Goal: Communication & Community: Answer question/provide support

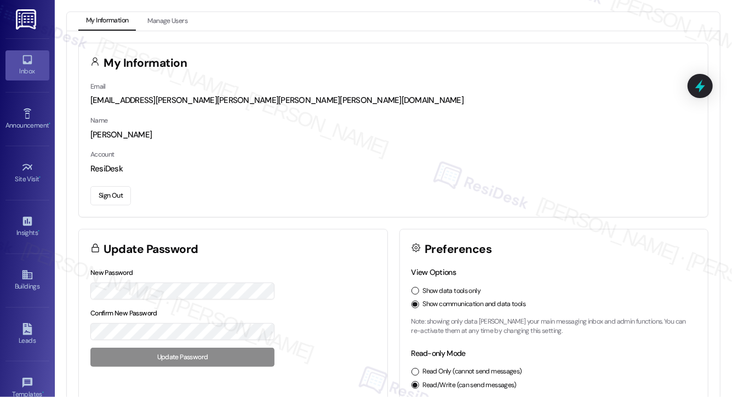
click at [33, 67] on div "Inbox" at bounding box center [27, 71] width 55 height 11
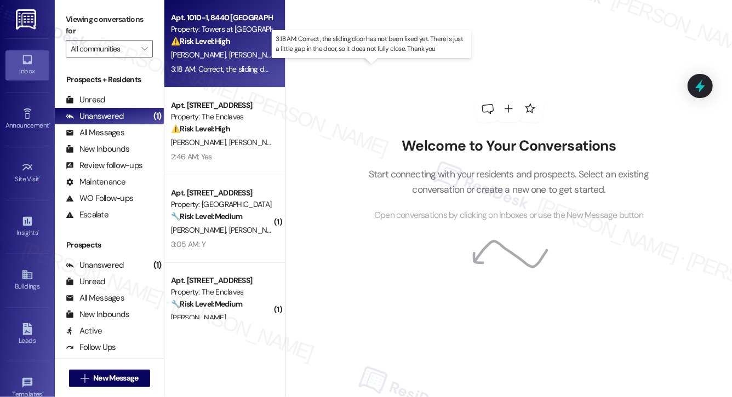
click at [262, 72] on div "3:18 AM: Correct, the sliding door has not been fixed yet. There is just a litt…" at bounding box center [372, 69] width 403 height 10
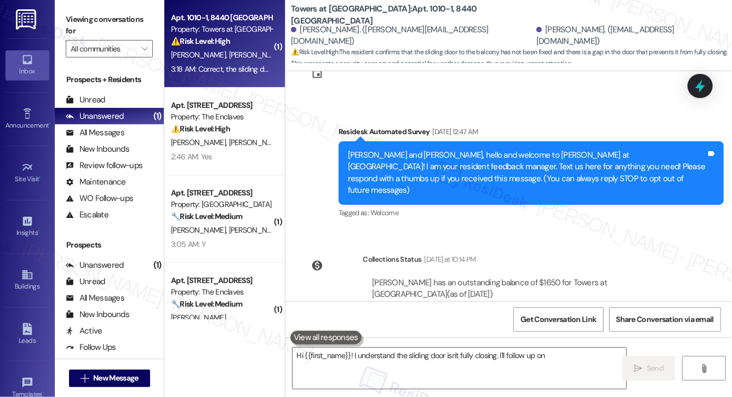
click at [236, 43] on div "⚠️ Risk Level: High The resident confirms that the sliding door to the balcony …" at bounding box center [221, 42] width 101 height 12
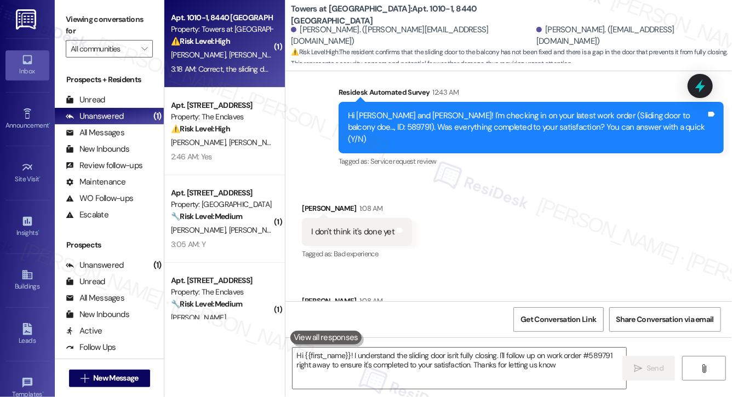
type textarea "Hi {{first_name}}! I understand the sliding door isn't fully closing. I'll foll…"
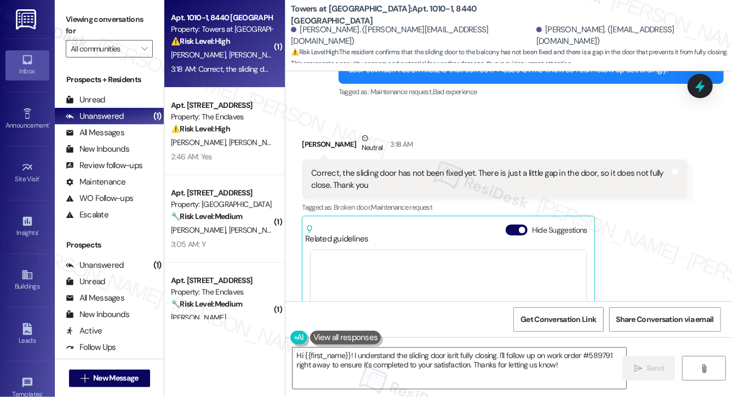
scroll to position [772, 0]
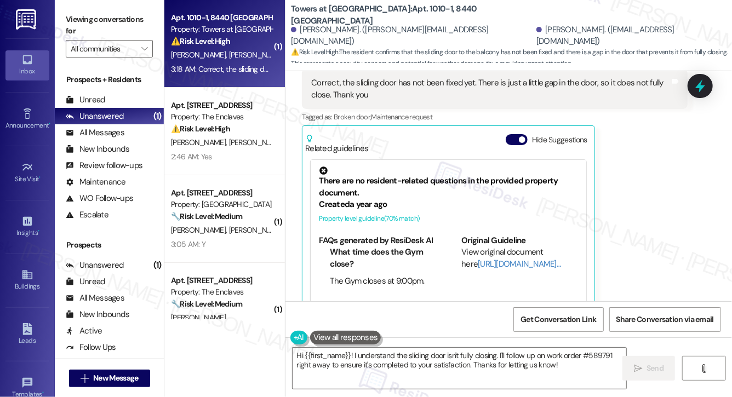
click at [227, 43] on strong "⚠️ Risk Level: High" at bounding box center [200, 41] width 59 height 10
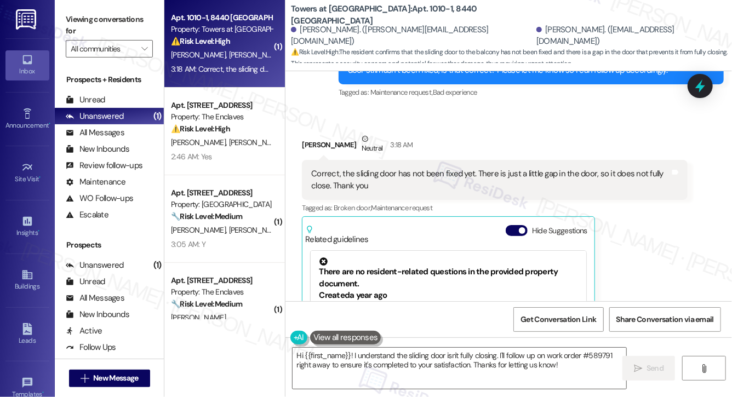
scroll to position [682, 0]
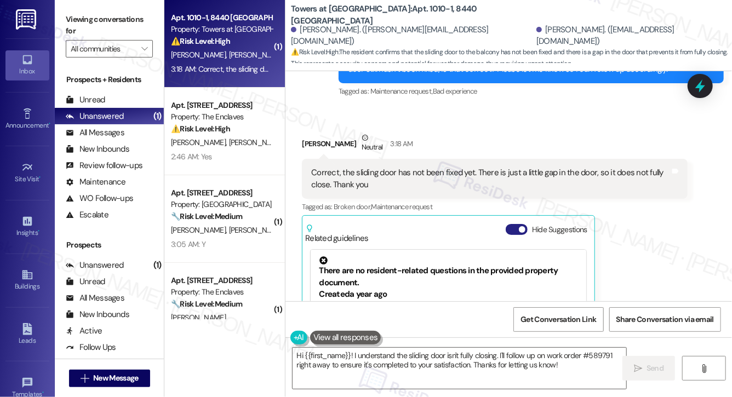
click at [518, 224] on button "Hide Suggestions" at bounding box center [517, 229] width 22 height 11
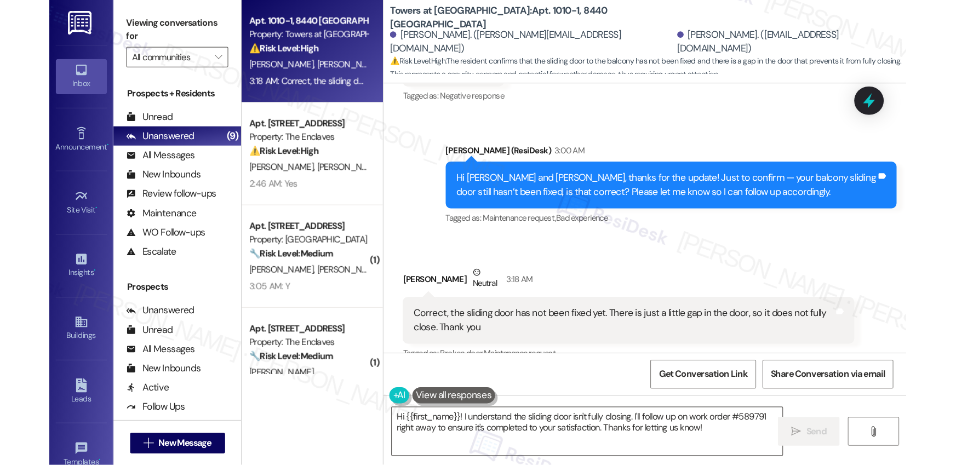
scroll to position [613, 0]
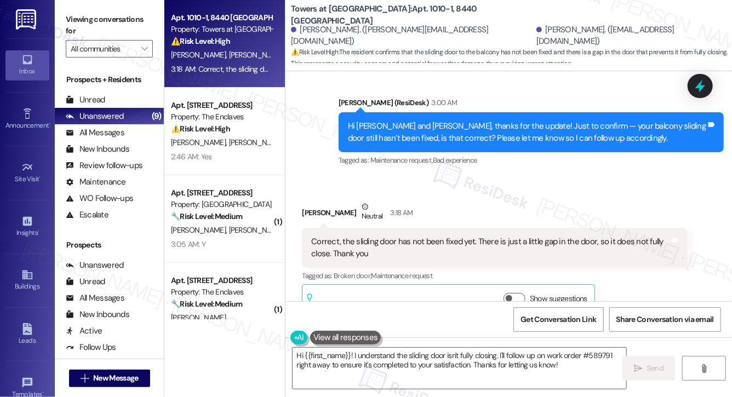
click at [446, 236] on div "Correct, the sliding door has not been fixed yet. There is just a little gap in…" at bounding box center [490, 248] width 358 height 24
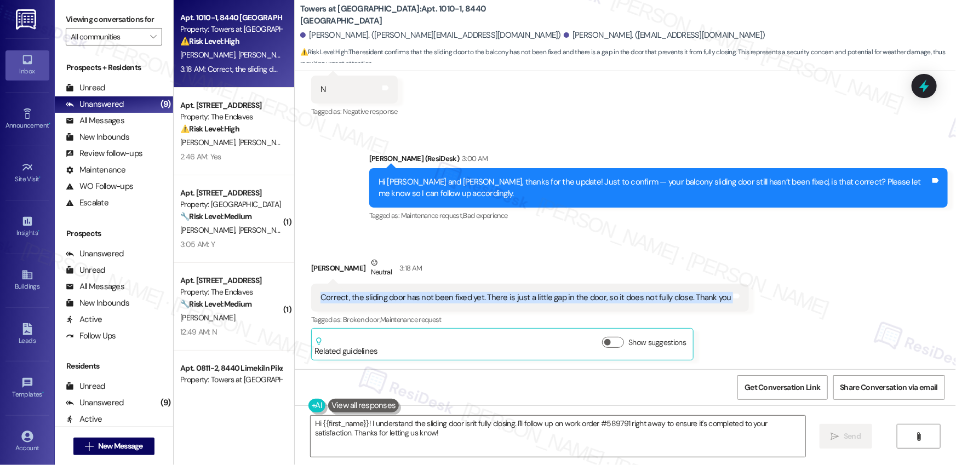
scroll to position [509, 0]
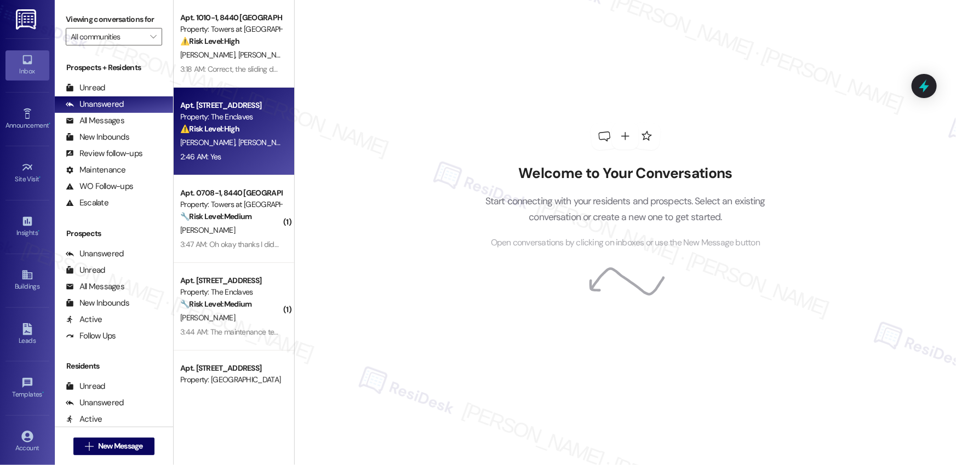
click at [241, 140] on span "[PERSON_NAME]" at bounding box center [267, 142] width 58 height 10
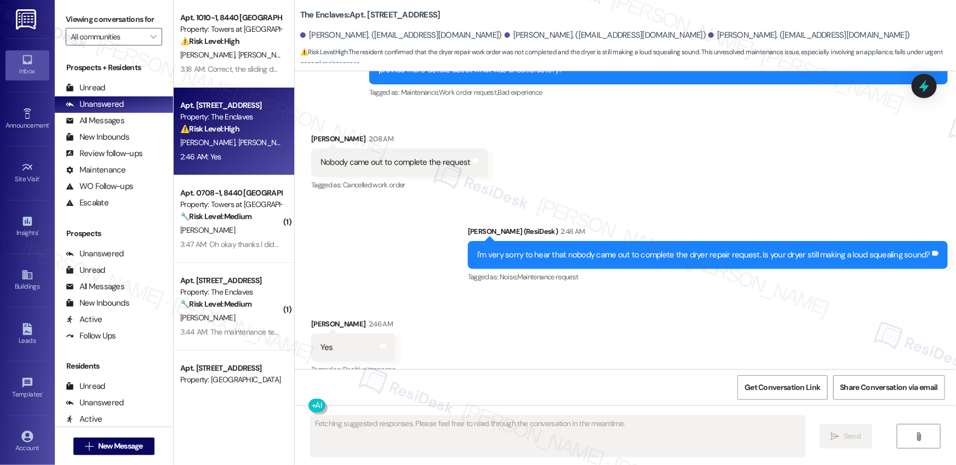
scroll to position [2426, 0]
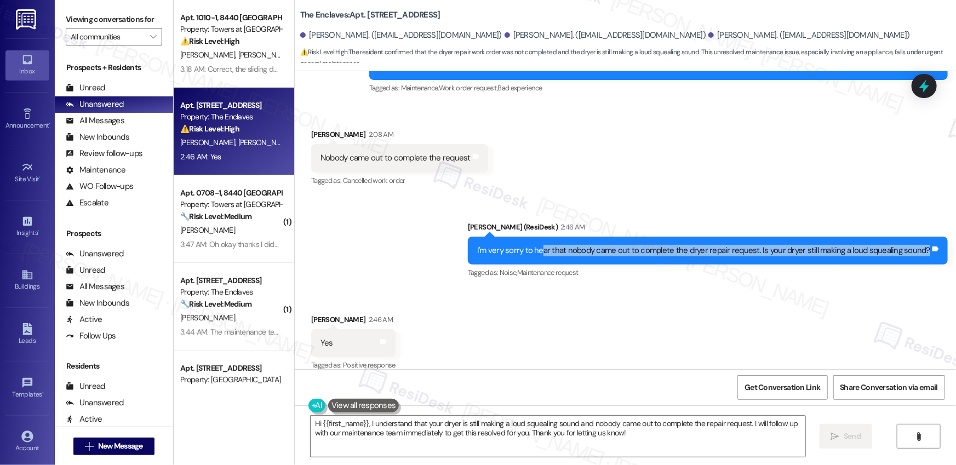
drag, startPoint x: 548, startPoint y: 238, endPoint x: 812, endPoint y: 246, distance: 263.6
click at [812, 246] on div "I'm very sorry to hear that nobody came out to complete the dryer repair reques…" at bounding box center [708, 251] width 480 height 28
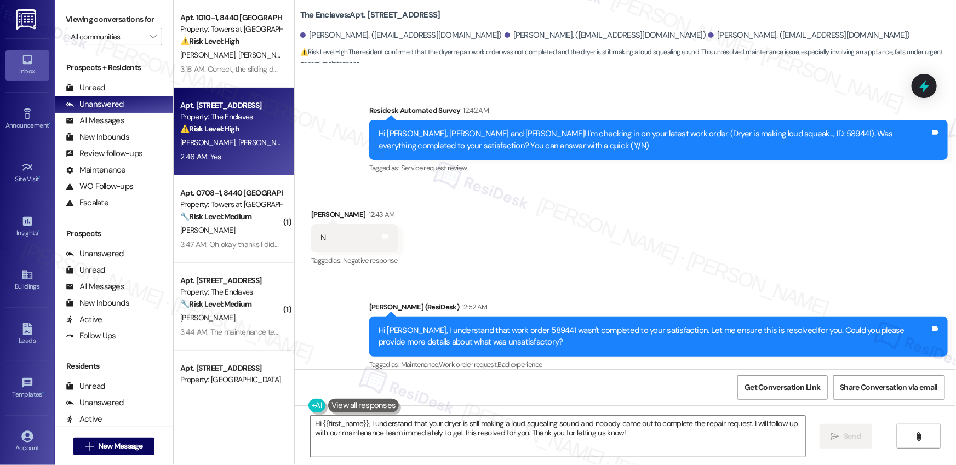
scroll to position [2110, 0]
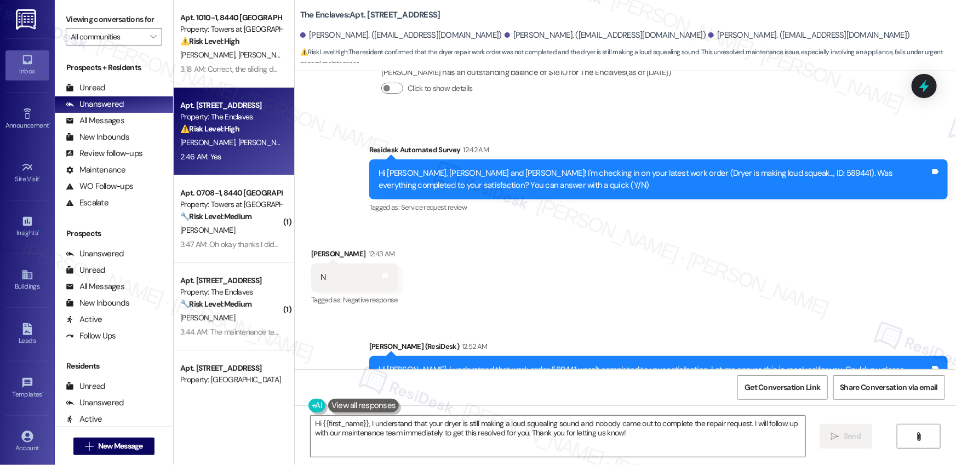
click at [748, 168] on div "Hi [PERSON_NAME], [PERSON_NAME] and [PERSON_NAME]! I'm checking in on your late…" at bounding box center [654, 180] width 552 height 24
copy div "589441"
drag, startPoint x: 293, startPoint y: 16, endPoint x: 340, endPoint y: 16, distance: 47.1
click at [340, 16] on b "The Enclaves: Apt. [STREET_ADDRESS]" at bounding box center [370, 15] width 140 height 12
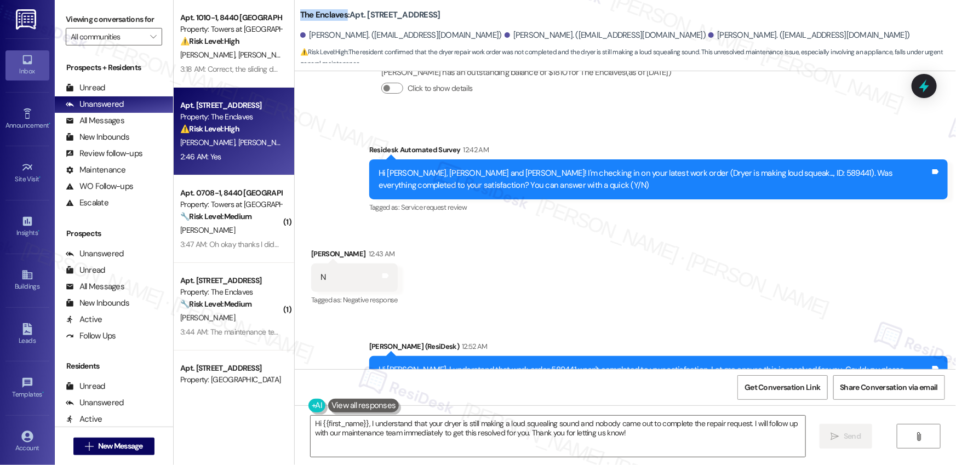
copy b "The Enclaves"
click at [378, 12] on b "The Enclaves: Apt. [STREET_ADDRESS]" at bounding box center [370, 15] width 140 height 12
copy b "3956C2"
drag, startPoint x: 617, startPoint y: 161, endPoint x: 712, endPoint y: 162, distance: 95.3
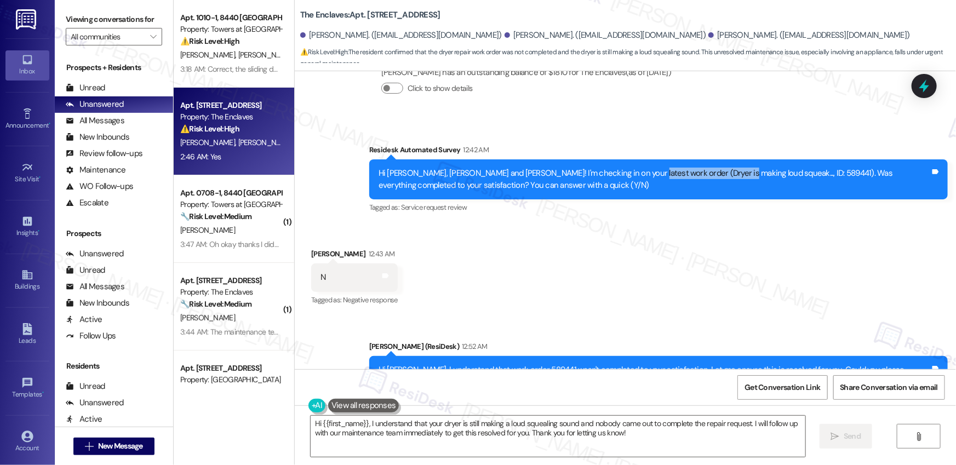
click at [712, 168] on div "Hi [PERSON_NAME], [PERSON_NAME] and [PERSON_NAME]! I'm checking in on your late…" at bounding box center [654, 180] width 552 height 24
copy div "Dryer is making loud squeak"
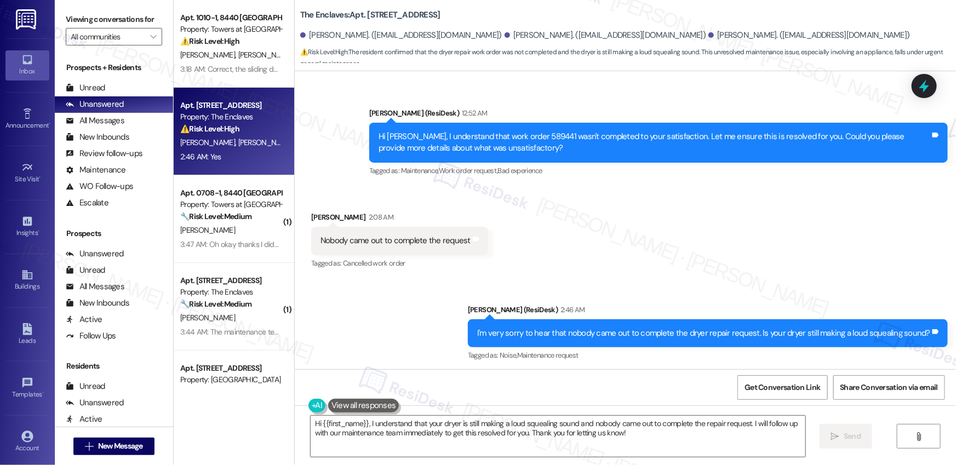
scroll to position [2426, 0]
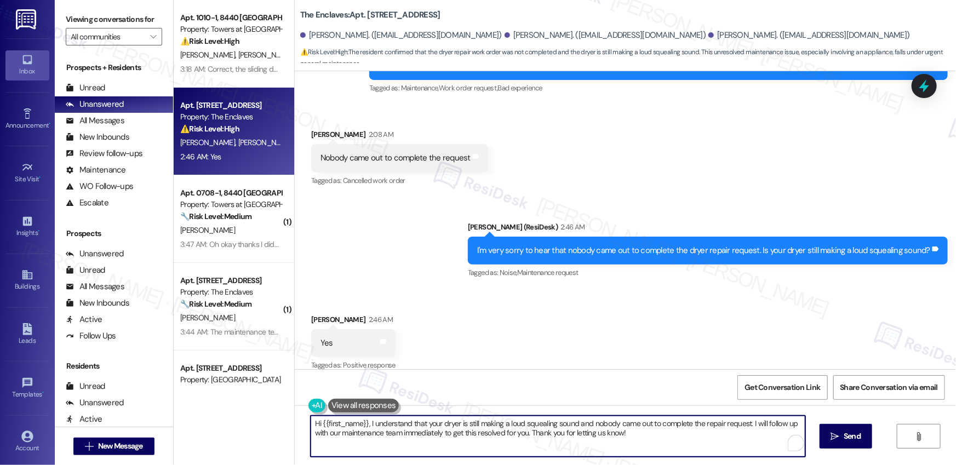
click at [329, 423] on textarea "Hi {{first_name}}, I understand that your dryer is still making a loud squealin…" at bounding box center [558, 436] width 495 height 41
drag, startPoint x: 747, startPoint y: 423, endPoint x: 338, endPoint y: 411, distance: 409.3
click at [295, 416] on div "Hi {{first_name}}, I understand that your dryer is still making a loud squealin…" at bounding box center [625, 446] width 661 height 82
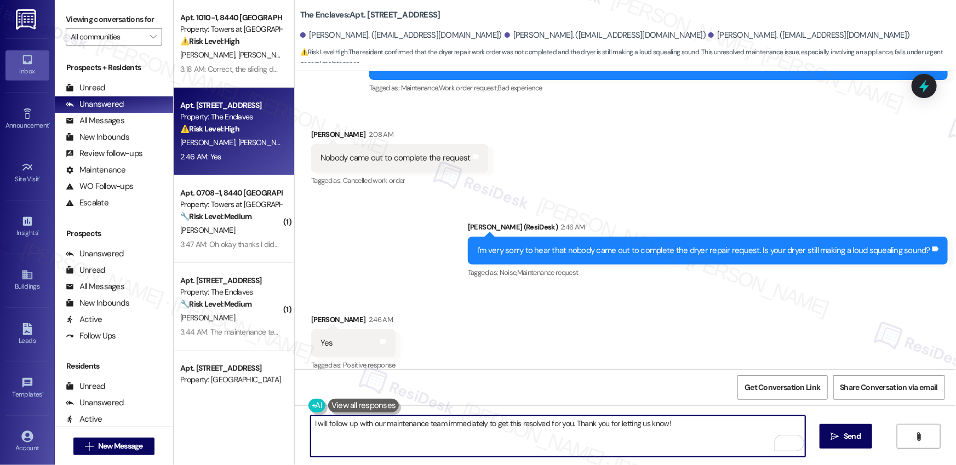
click at [698, 423] on textarea "I will follow up with our maintenance team immediately to get this resolved for…" at bounding box center [558, 436] width 495 height 41
drag, startPoint x: 692, startPoint y: 429, endPoint x: 571, endPoint y: 428, distance: 120.5
click at [571, 428] on textarea "I will follow up with our maintenance team immediately to get this resolved for…" at bounding box center [558, 436] width 495 height 41
type textarea "I will follow up with our maintenance team immediately to get this resolved for…"
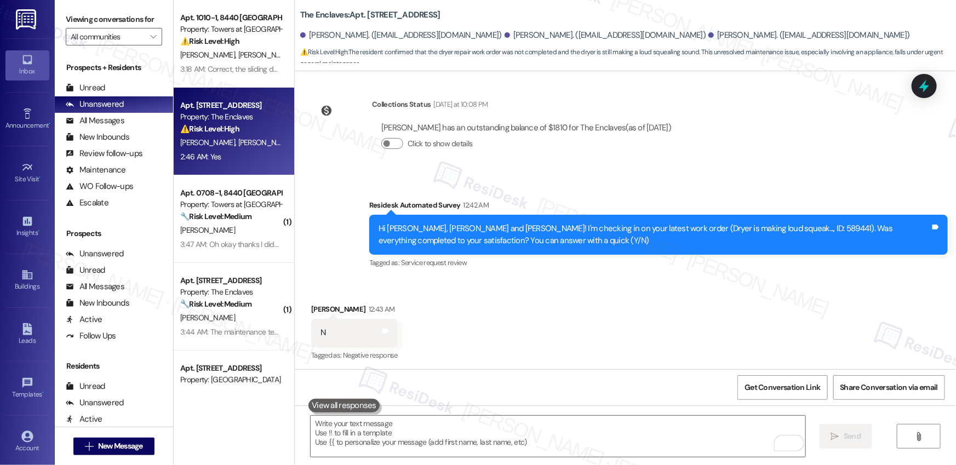
scroll to position [2055, 0]
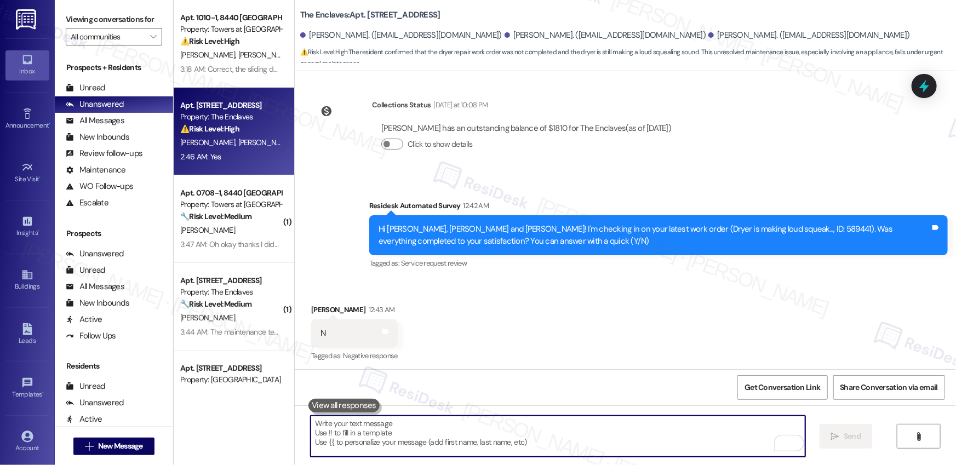
click at [739, 223] on div "Hi [PERSON_NAME], [PERSON_NAME] and [PERSON_NAME]! I'm checking in on your late…" at bounding box center [654, 235] width 552 height 24
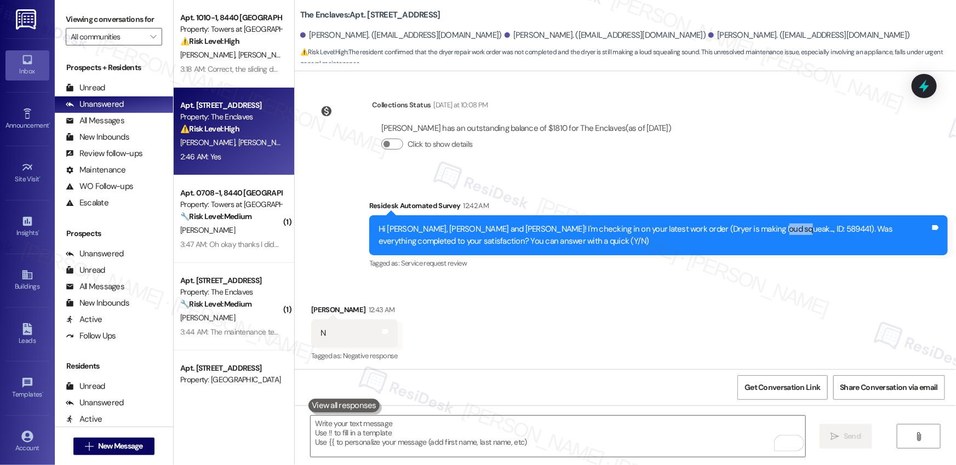
copy div "589441"
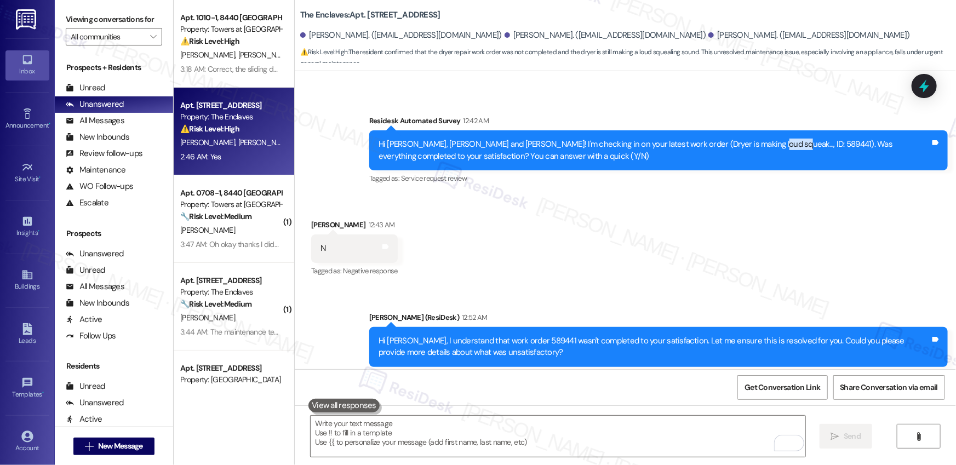
scroll to position [2503, 0]
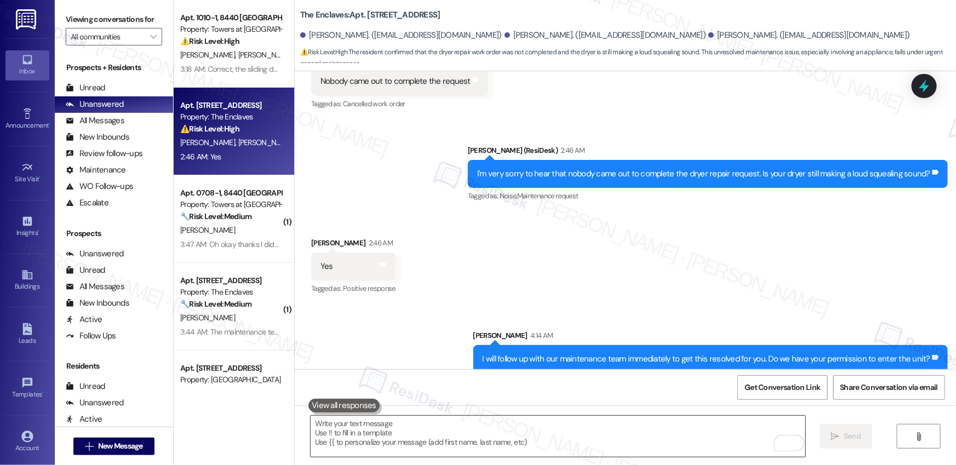
click at [581, 437] on textarea "To enrich screen reader interactions, please activate Accessibility in Grammarl…" at bounding box center [558, 436] width 495 height 41
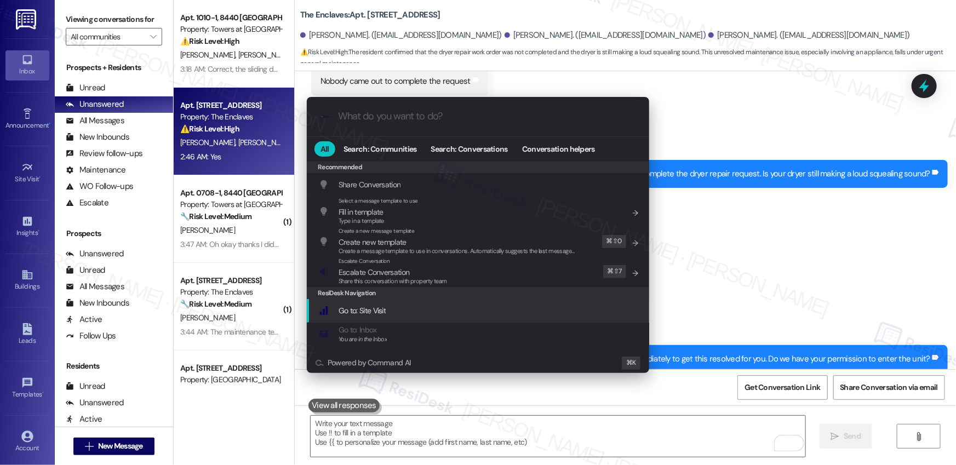
click at [475, 287] on div "ResiDesk Navigation" at bounding box center [478, 293] width 342 height 12
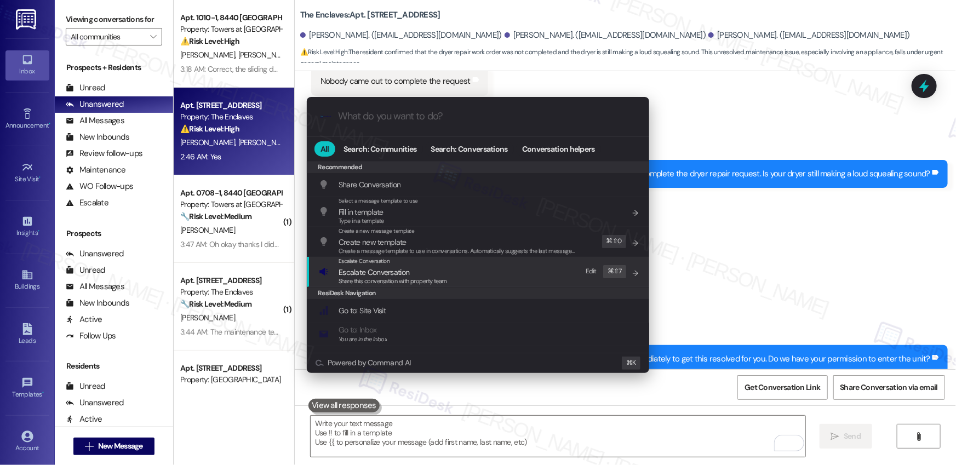
click at [475, 274] on div "Escalate Conversation Escalate Conversation Share this conversation with proper…" at bounding box center [479, 272] width 320 height 30
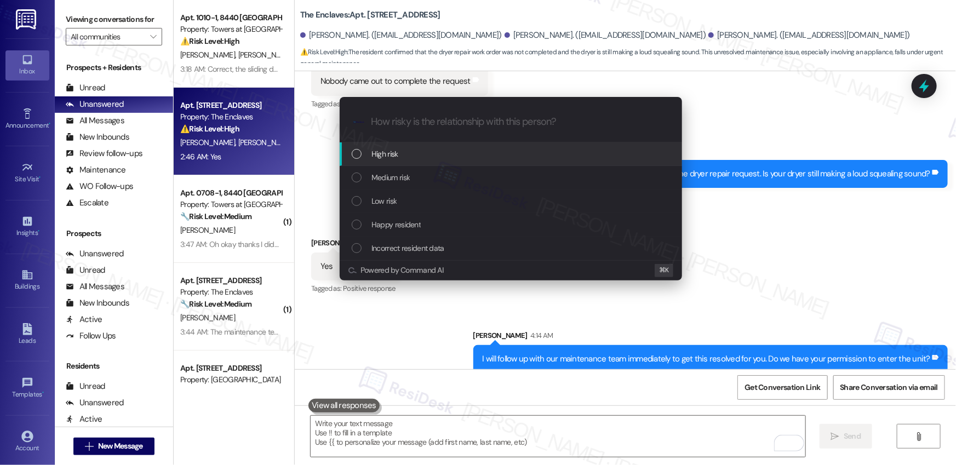
click at [463, 152] on div "High risk" at bounding box center [512, 154] width 320 height 12
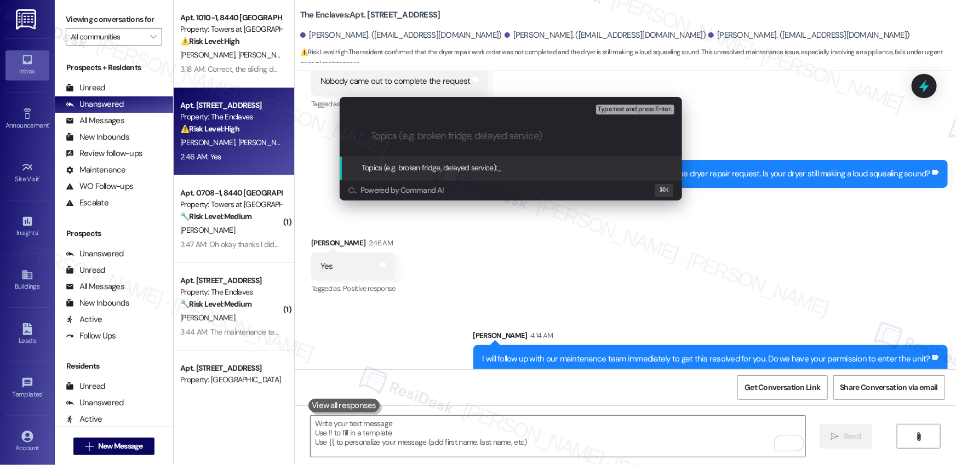
paste input "Work Order #590262"
click at [570, 137] on input "Work Order #590262 - Dryer Making a Loud Squek" at bounding box center [515, 136] width 289 height 12
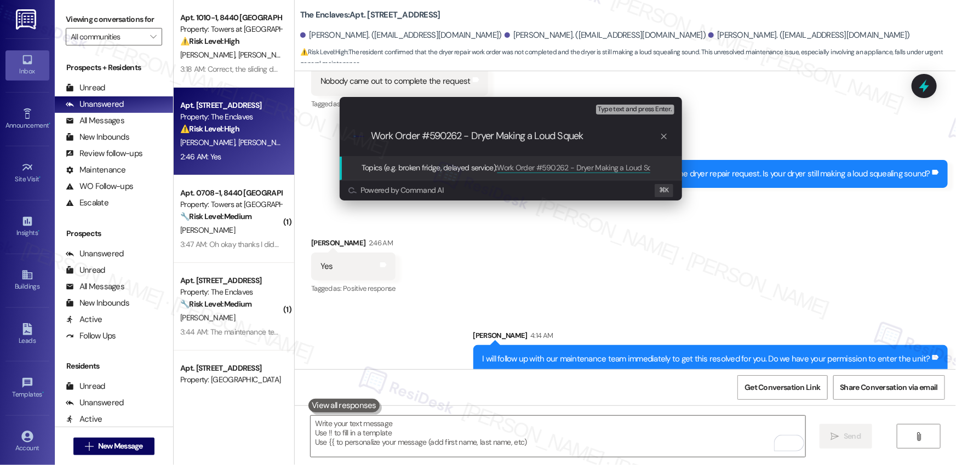
click at [608, 136] on input "Work Order #590262 - Dryer Making a Loud Squek" at bounding box center [515, 136] width 289 height 12
click at [578, 135] on input "Work Order #590262 - Dryer Making a Loud Squeking" at bounding box center [515, 136] width 289 height 12
click at [626, 137] on input "Work Order #590262 - Dryer Making a Loud Squeaking" at bounding box center [515, 136] width 289 height 12
click at [372, 129] on div ".cls-1{fill:#0a055f;}.cls-2{fill:#0cc4c4;} resideskLogoBlueOrange Work Order #5…" at bounding box center [511, 136] width 342 height 39
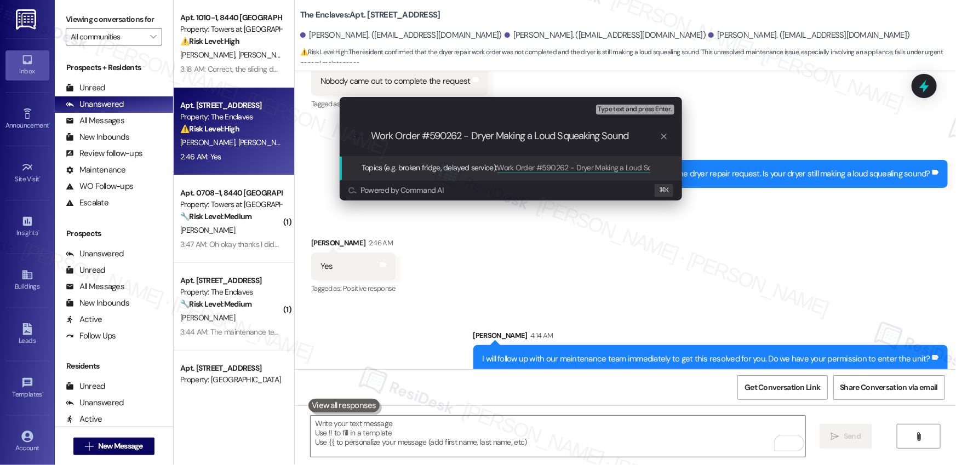
click at [372, 129] on div ".cls-1{fill:#0a055f;}.cls-2{fill:#0cc4c4;} resideskLogoBlueOrange Work Order #5…" at bounding box center [511, 136] width 342 height 39
click at [372, 136] on input "Work Order #590262 - Dryer Making a Loud Squeaking Sound" at bounding box center [515, 136] width 289 height 12
paste input "Work order submitted by Residesk |"
type input "Work order submitted by Residesk | Work Order #590262 - Dryer Making a Loud Squ…"
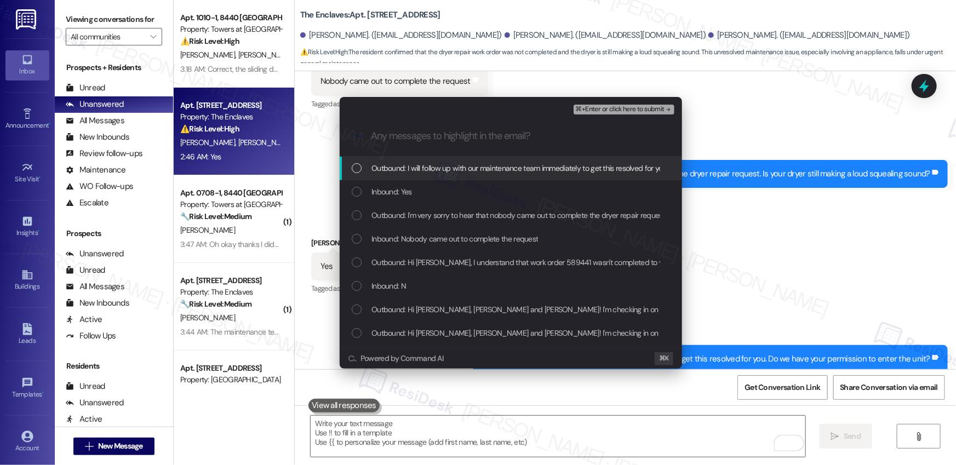
click at [390, 167] on span "Outbound: I will follow up with our maintenance team immediately to get this re…" at bounding box center [593, 168] width 444 height 12
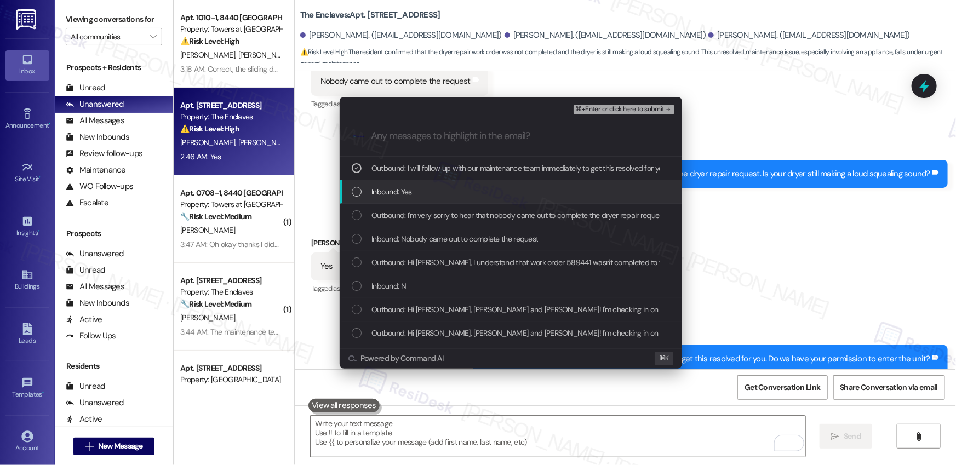
click at [394, 187] on span "Inbound: Yes" at bounding box center [391, 192] width 41 height 12
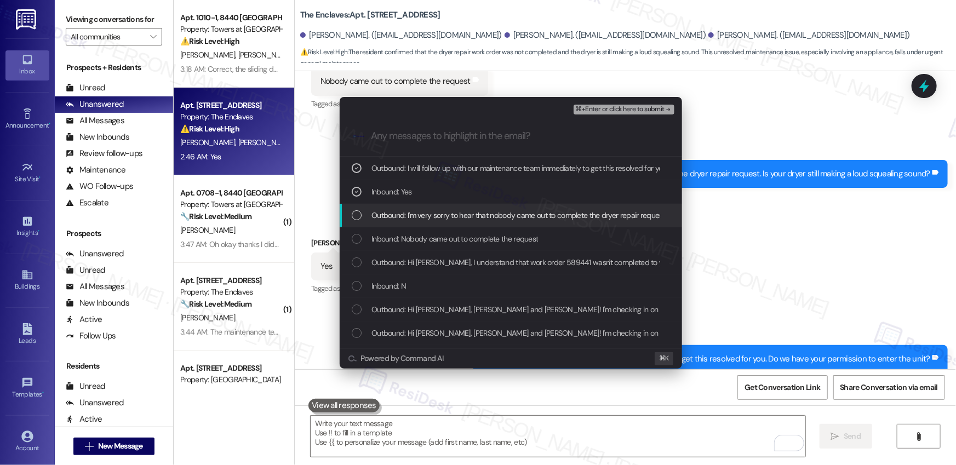
click at [399, 217] on span "Outbound: I'm very sorry to hear that nobody came out to complete the dryer rep…" at bounding box center [596, 215] width 451 height 12
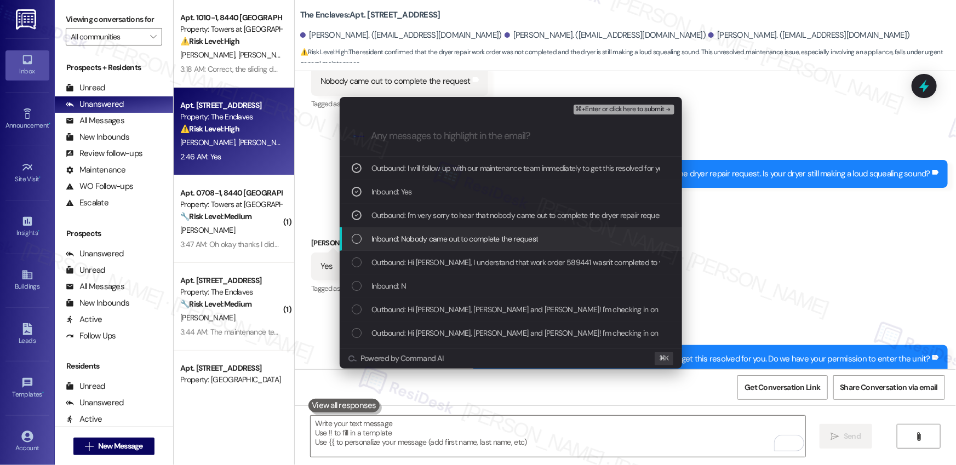
click at [405, 246] on div "Inbound: Nobody came out to complete the request" at bounding box center [511, 239] width 342 height 24
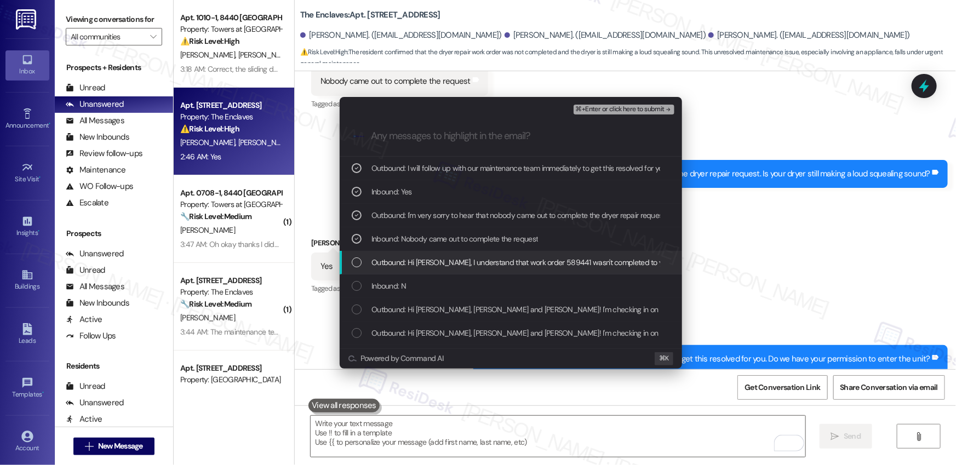
click at [408, 260] on span "Outbound: Hi [PERSON_NAME], I understand that work order 589441 wasn't complete…" at bounding box center [716, 262] width 690 height 12
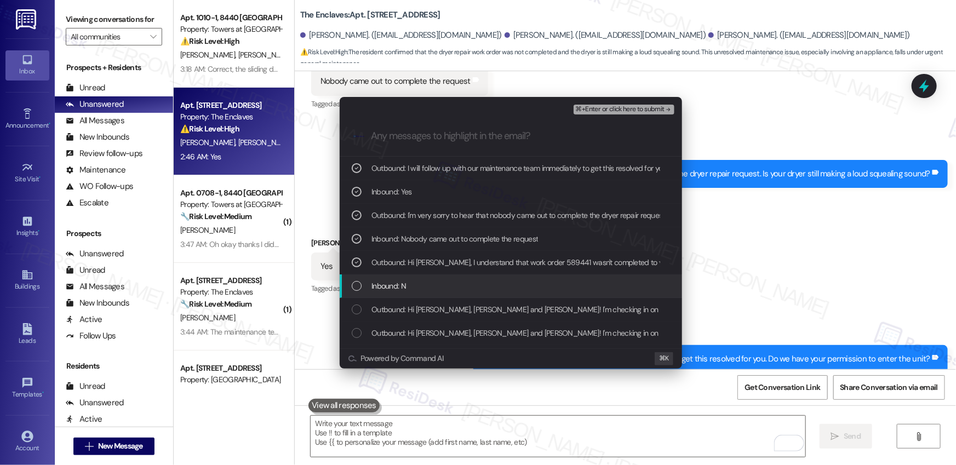
click at [407, 282] on div "Inbound: N" at bounding box center [512, 286] width 320 height 12
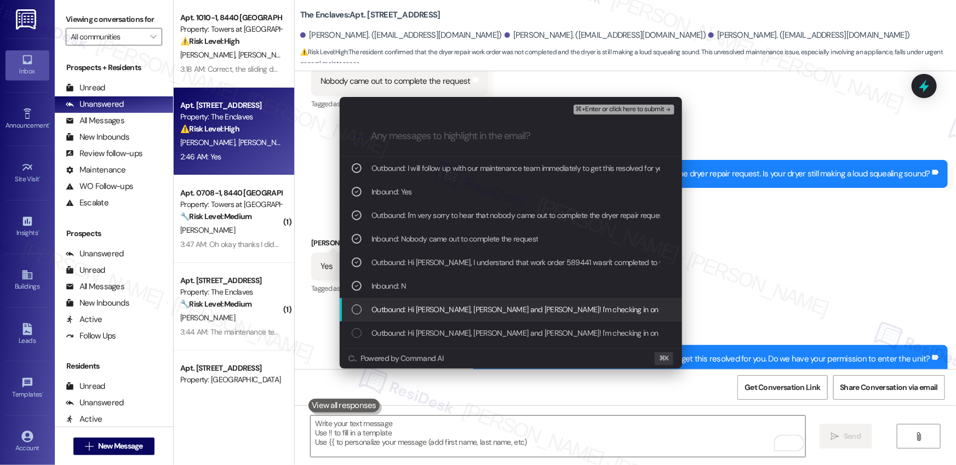
click at [408, 311] on span "Outbound: Hi [PERSON_NAME], [PERSON_NAME] and [PERSON_NAME]! I'm checking in on…" at bounding box center [751, 309] width 760 height 12
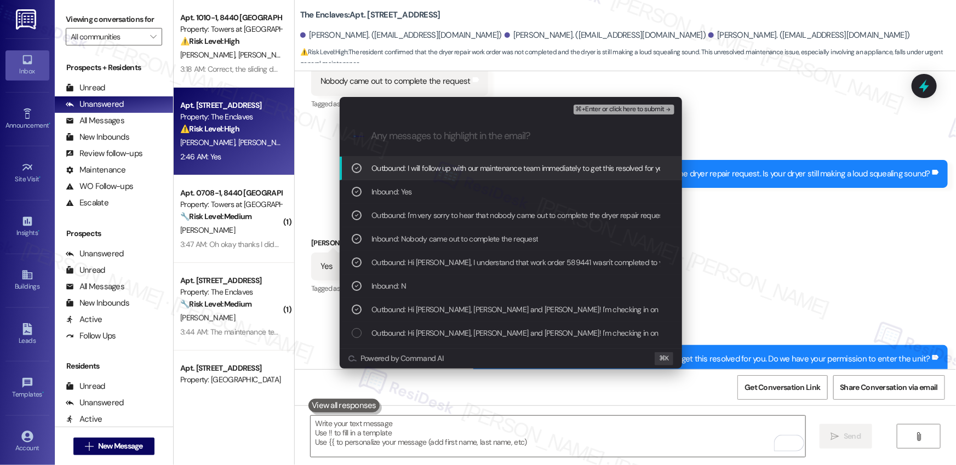
click at [604, 111] on span "⌘+Enter or click here to submit" at bounding box center [620, 110] width 89 height 8
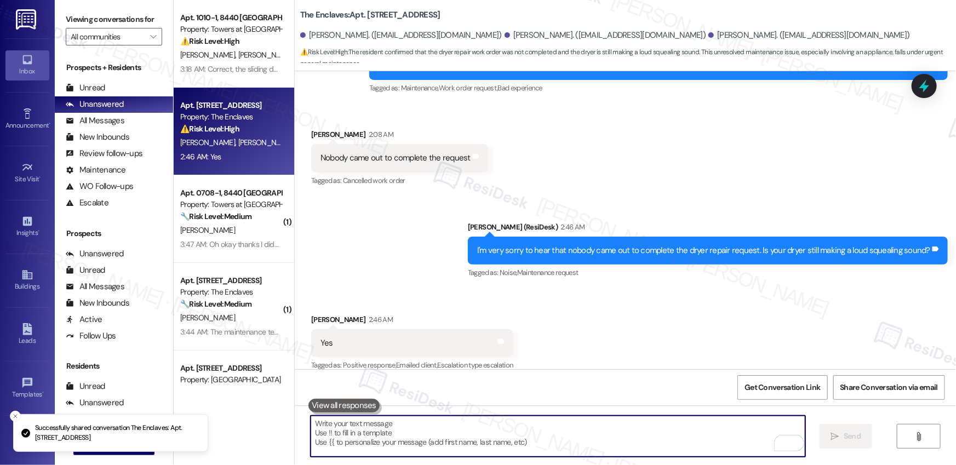
scroll to position [2519, 0]
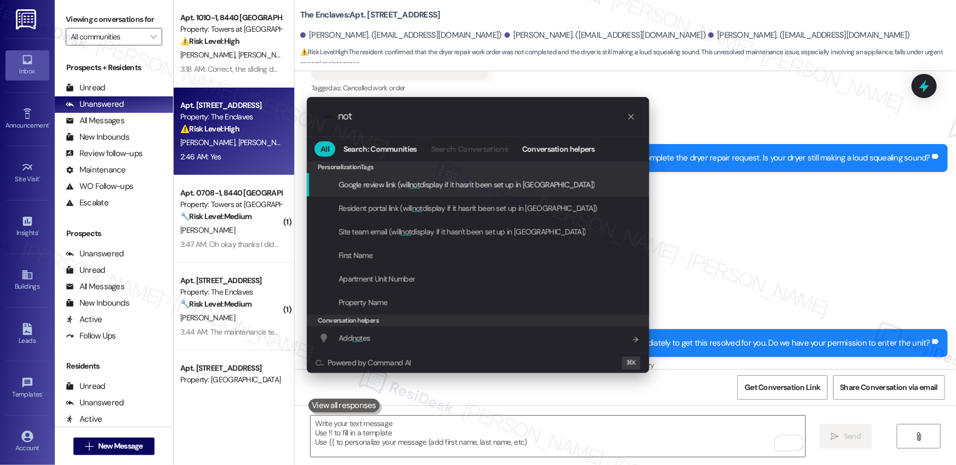
type input "note"
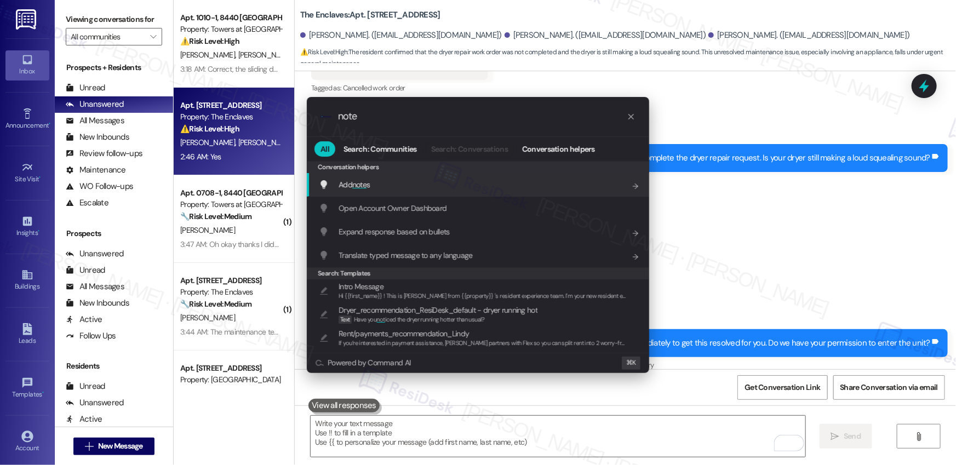
click at [428, 177] on div "Add note s Add shortcut" at bounding box center [478, 185] width 342 height 24
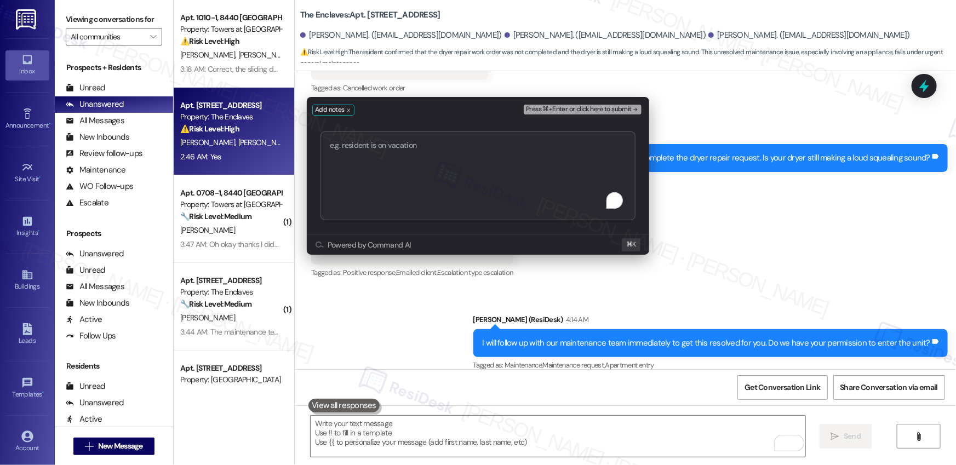
type textarea "Work order submitted by Residesk | Work Order #590262 - Dryer Making a Loud Squ…"
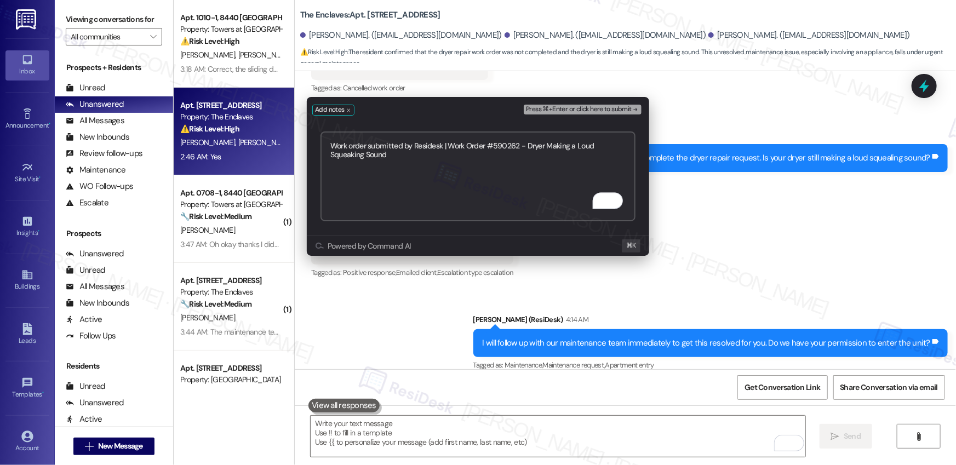
click at [560, 107] on span "Press ⌘+Enter or click here to submit" at bounding box center [579, 110] width 106 height 8
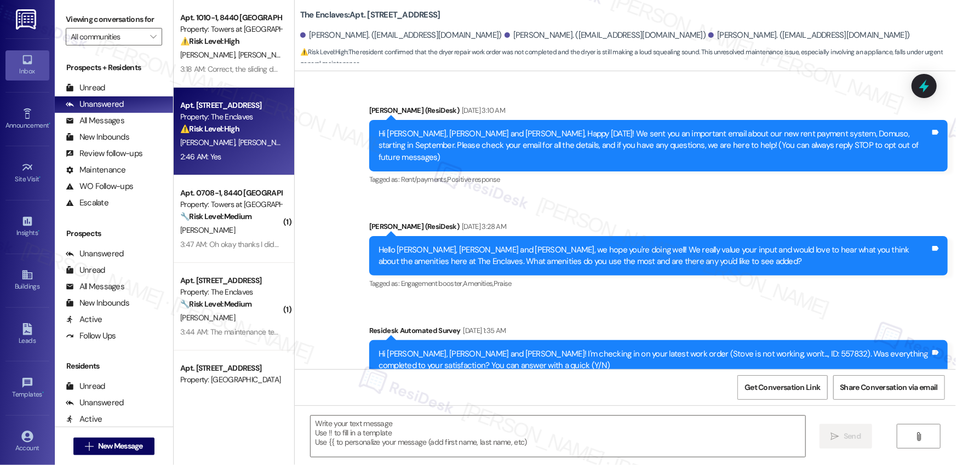
click at [540, 176] on div "Announcement, sent via SMS [PERSON_NAME] (ResiDesk) [DATE] 3:10 AM Hi [PERSON_N…" at bounding box center [625, 242] width 661 height 324
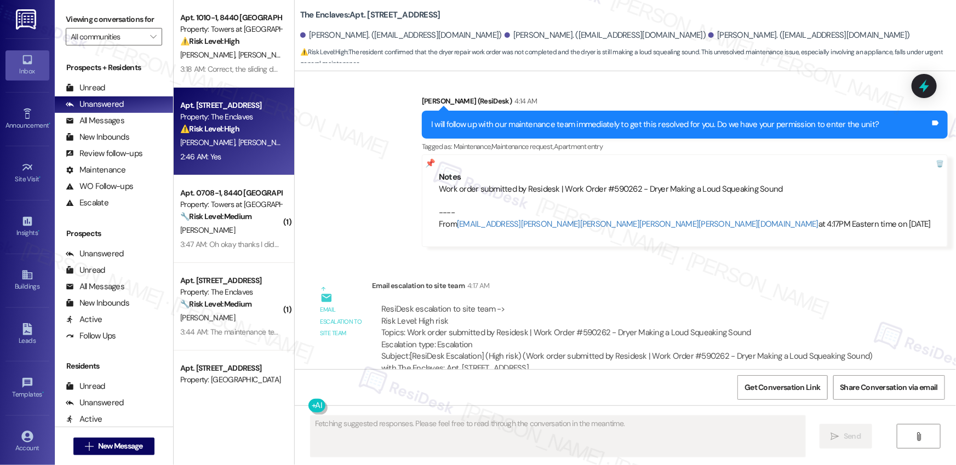
scroll to position [2746, 0]
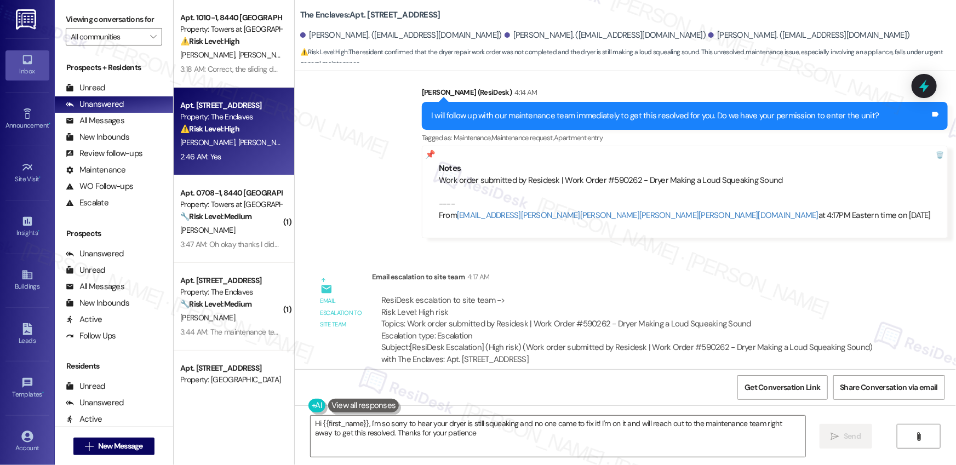
type textarea "Hi {{first_name}}, I'm so sorry to hear your dryer is still squeaking and no on…"
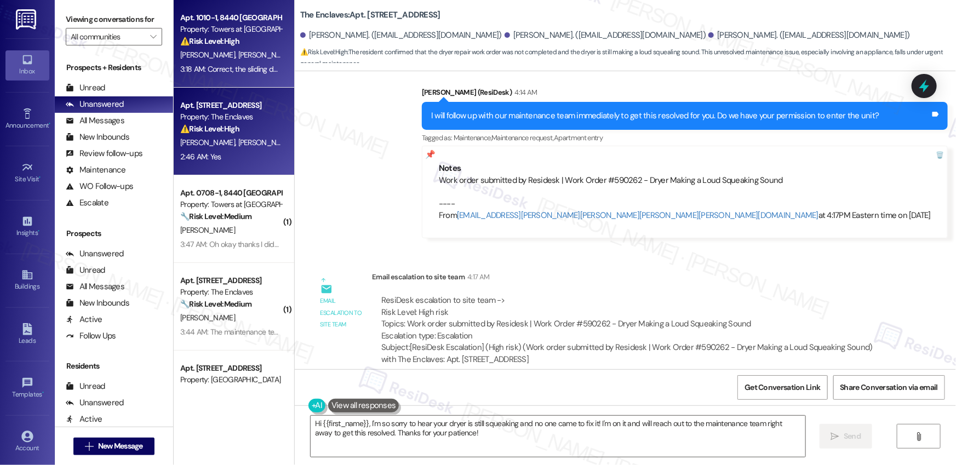
click at [232, 60] on div "[PERSON_NAME] [PERSON_NAME]" at bounding box center [231, 55] width 104 height 14
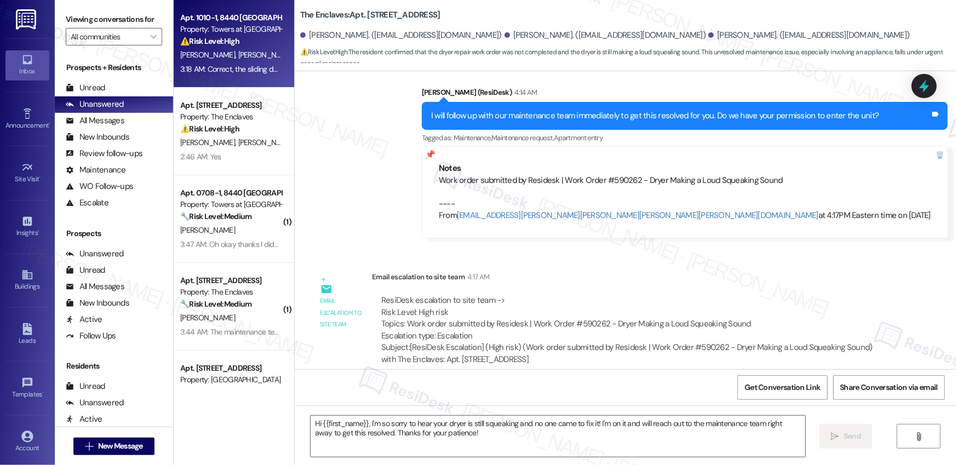
type textarea "Fetching suggested responses. Please feel free to read through the conversation…"
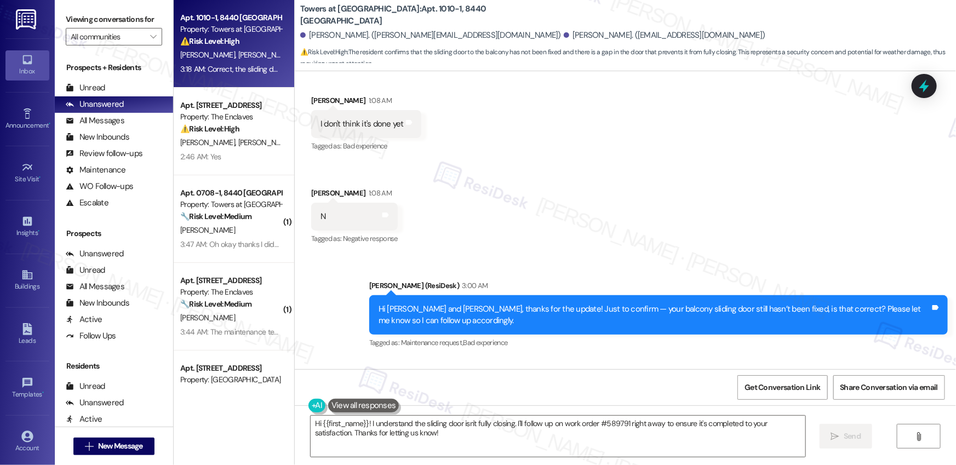
scroll to position [696, 0]
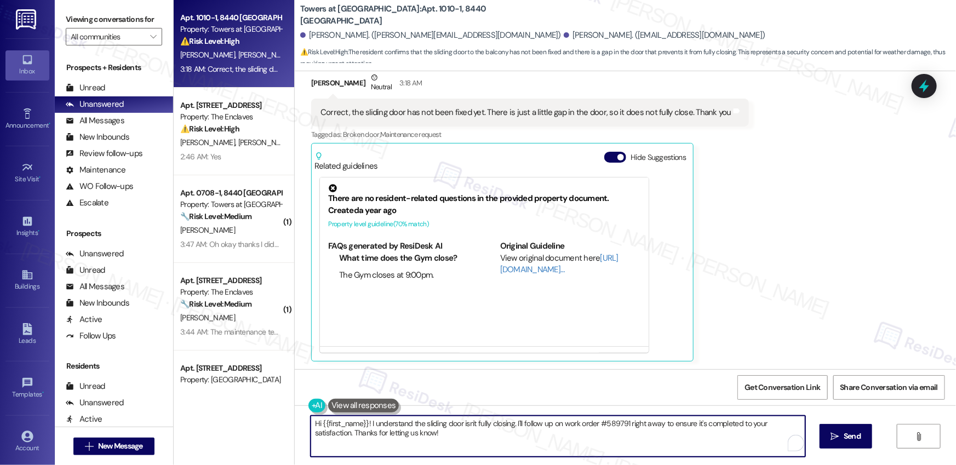
drag, startPoint x: 366, startPoint y: 424, endPoint x: 326, endPoint y: 414, distance: 40.8
click at [326, 414] on div "Hi {{first_name}}! I understand the sliding door isn't fully closing. I'll foll…" at bounding box center [625, 446] width 661 height 82
click at [388, 437] on textarea "I understand the sliding door isn't fully closing. I'll follow up on work order…" at bounding box center [558, 436] width 495 height 41
click at [832, 437] on icon "" at bounding box center [835, 436] width 8 height 9
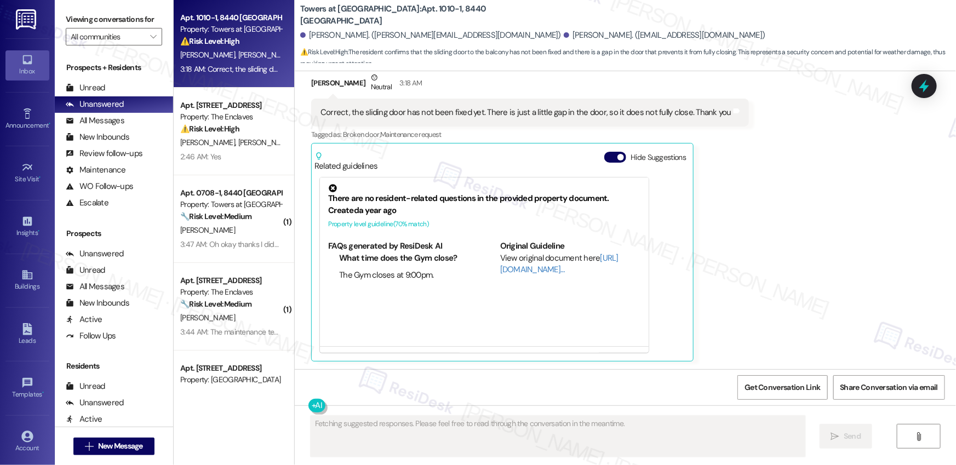
scroll to position [784, 0]
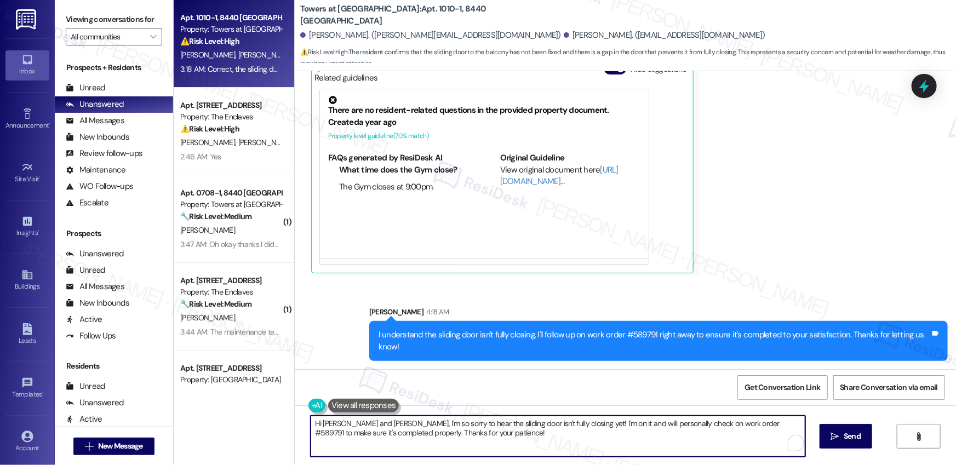
click at [662, 438] on textarea "Hi [PERSON_NAME] and [PERSON_NAME], I'm so sorry to hear the sliding door isn't…" at bounding box center [558, 436] width 495 height 41
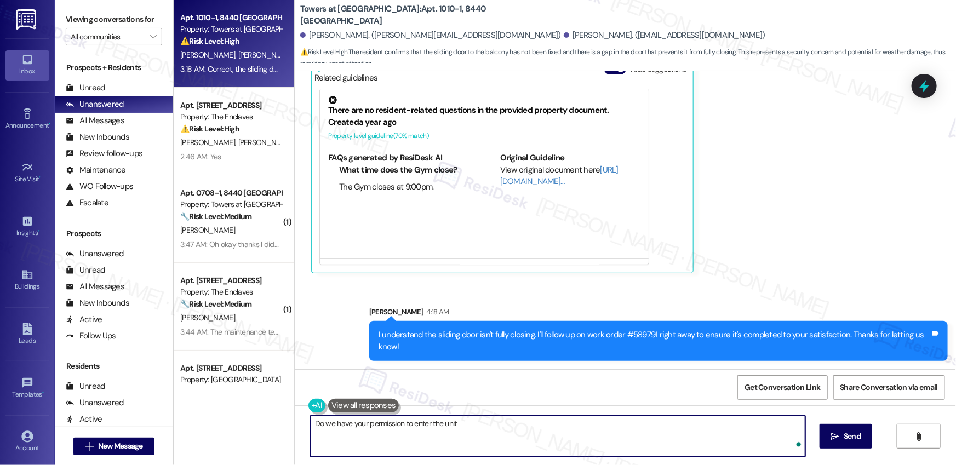
type textarea "Do we have your permission to enter the unit?"
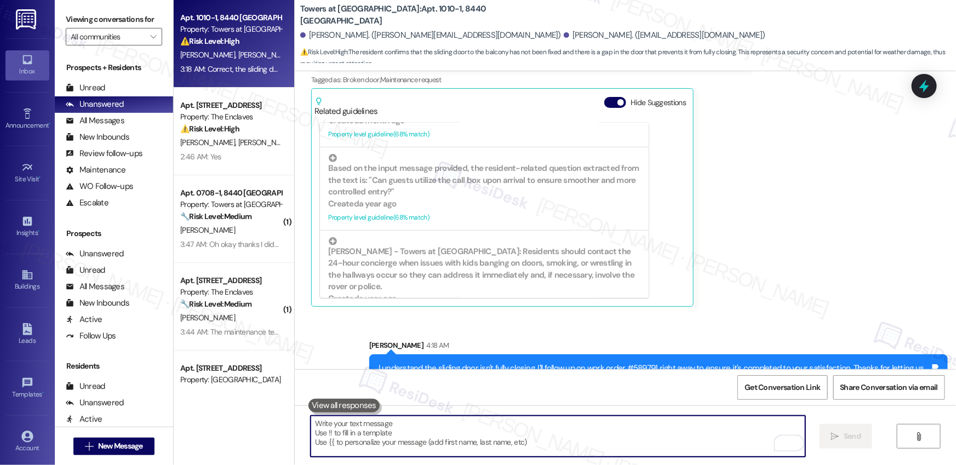
scroll to position [860, 0]
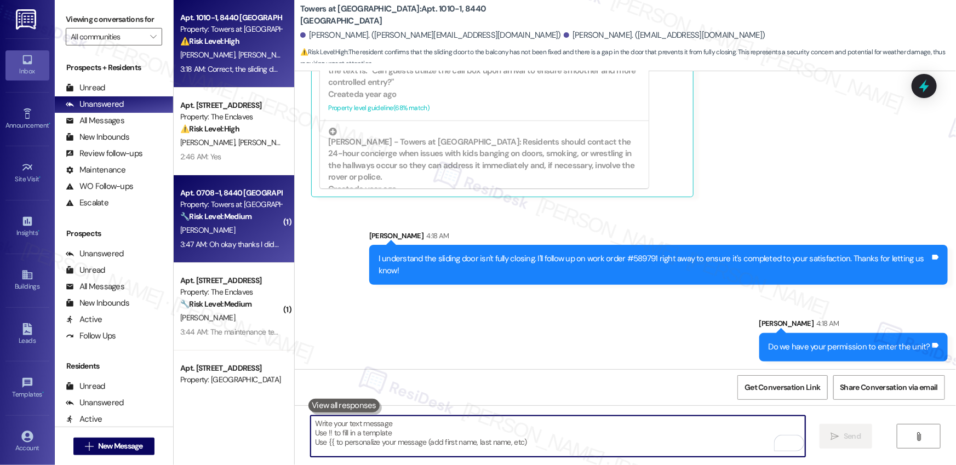
click at [220, 227] on div "[PERSON_NAME]" at bounding box center [231, 230] width 104 height 14
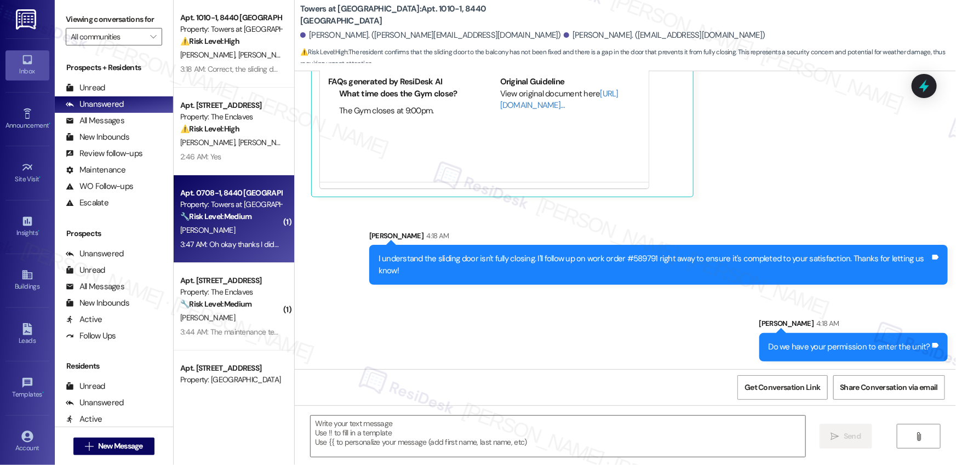
type textarea "Fetching suggested responses. Please feel free to read through the conversation…"
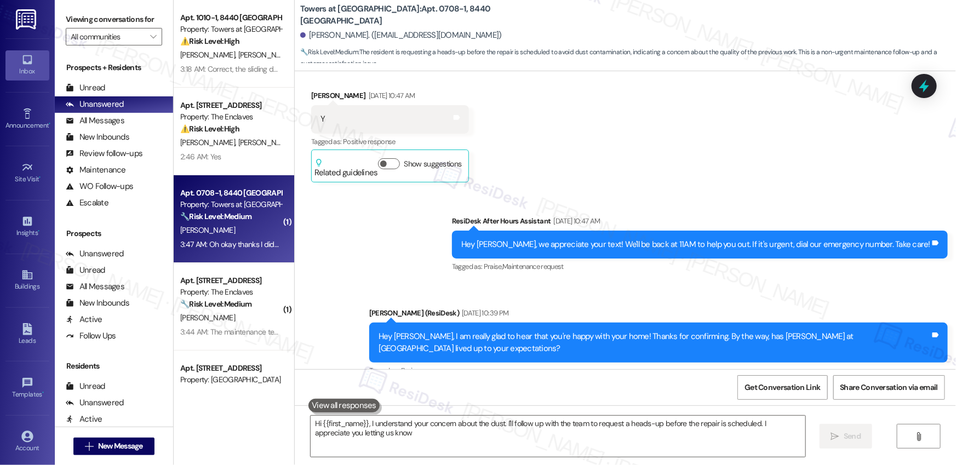
type textarea "Hi {{first_name}}, I understand your concern about the dust. I'll follow up wit…"
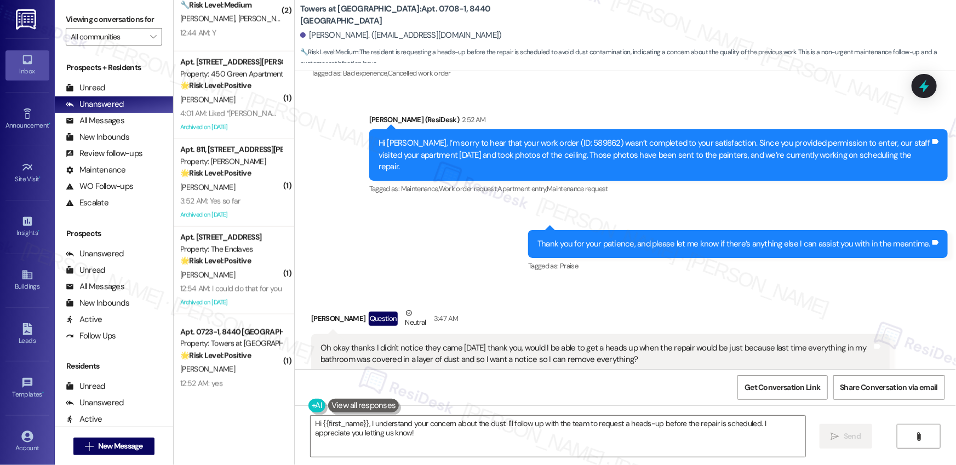
scroll to position [751, 0]
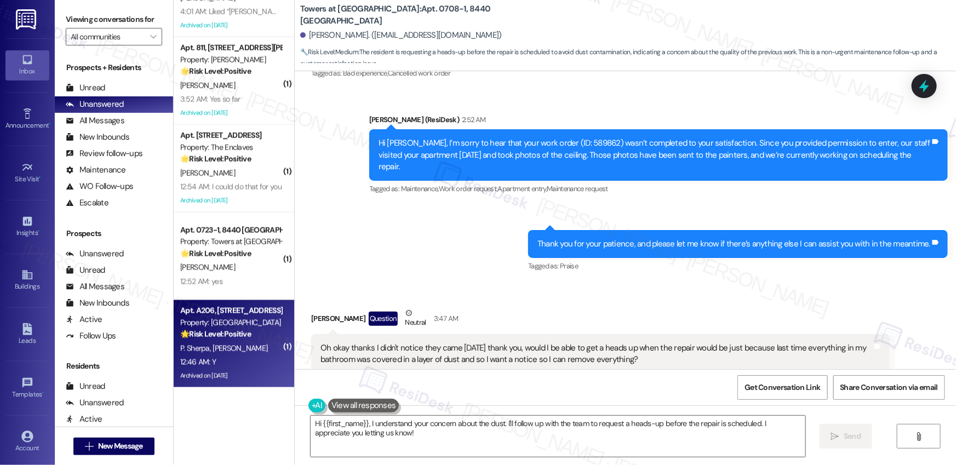
click at [245, 357] on div "12:46 AM: Y 12:46 AM: Y" at bounding box center [231, 362] width 104 height 14
type textarea "Hi {{first_name}}, I understand your concern about the dust. I'll follow up wit…"
click at [245, 357] on div "12:46 AM: Y 12:46 AM: Y" at bounding box center [231, 362] width 104 height 14
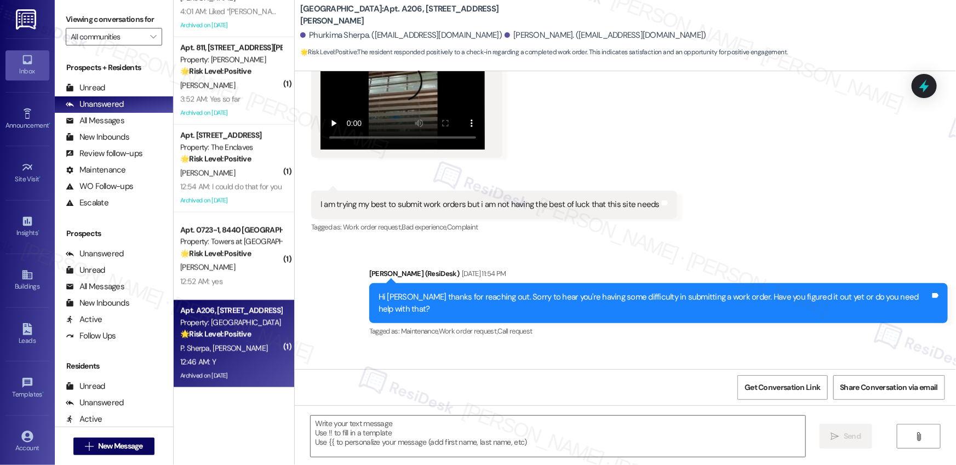
type textarea "Fetching suggested responses. Please feel free to read through the conversation…"
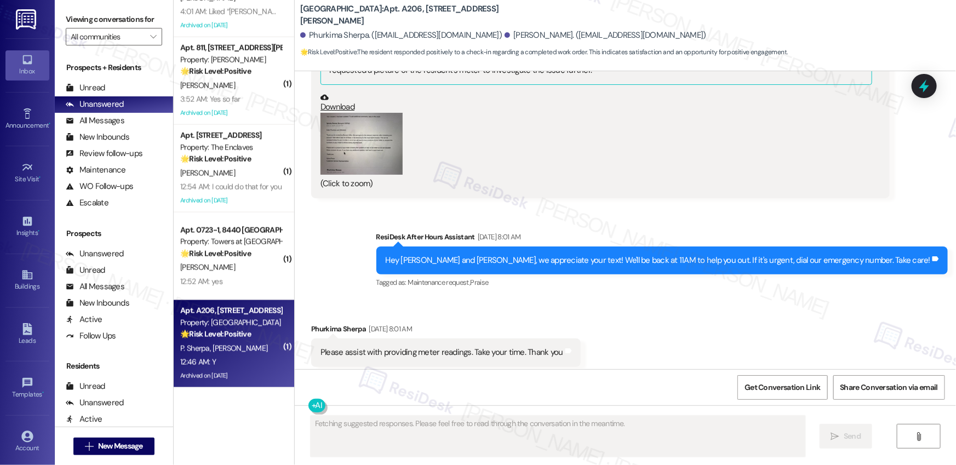
scroll to position [14558, 0]
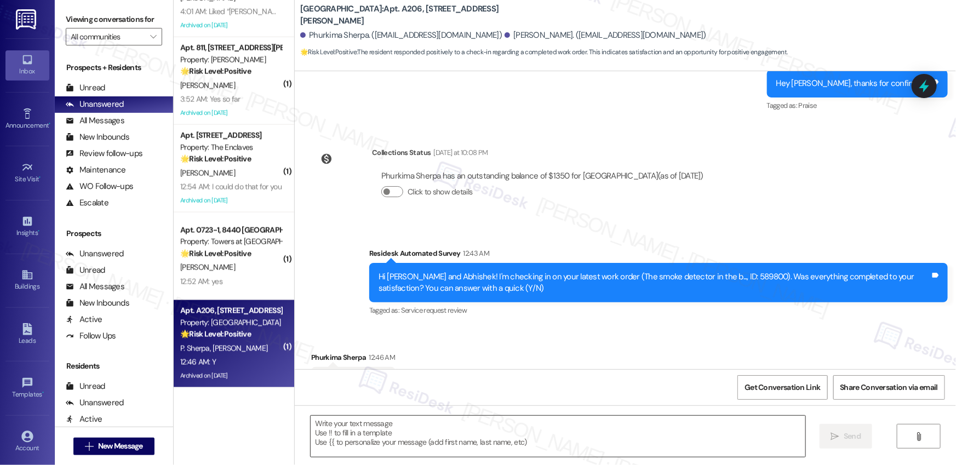
click at [380, 418] on textarea at bounding box center [558, 436] width 495 height 41
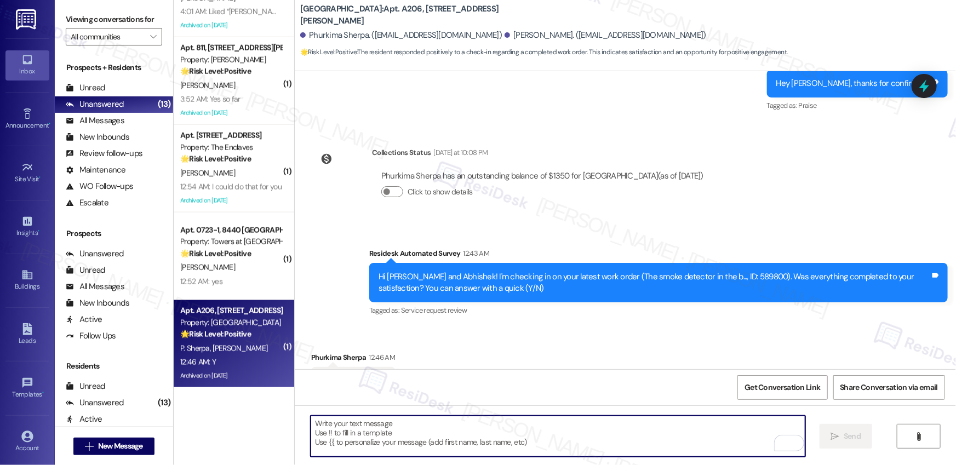
paste textarea "Hi {{first_name}}, I'm so glad to hear the work order was completed to your sat…"
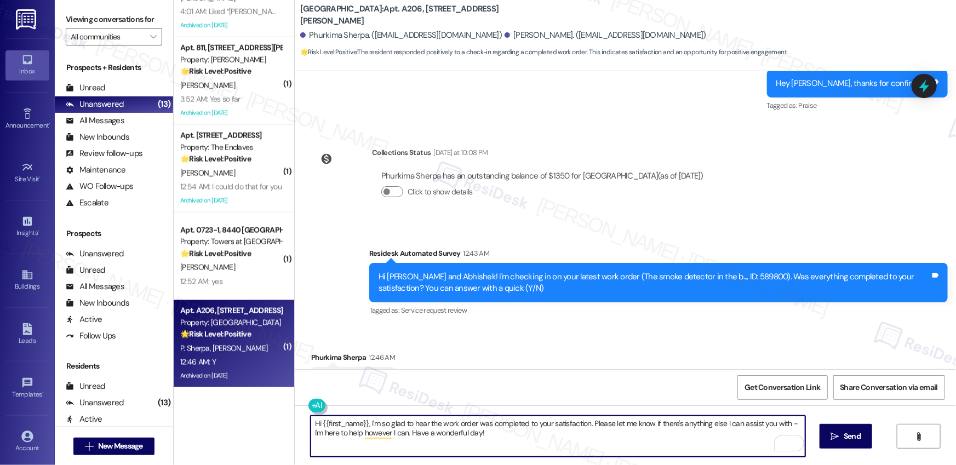
click at [311, 352] on div "Phurkima Sherpa 12:46 AM" at bounding box center [353, 359] width 84 height 15
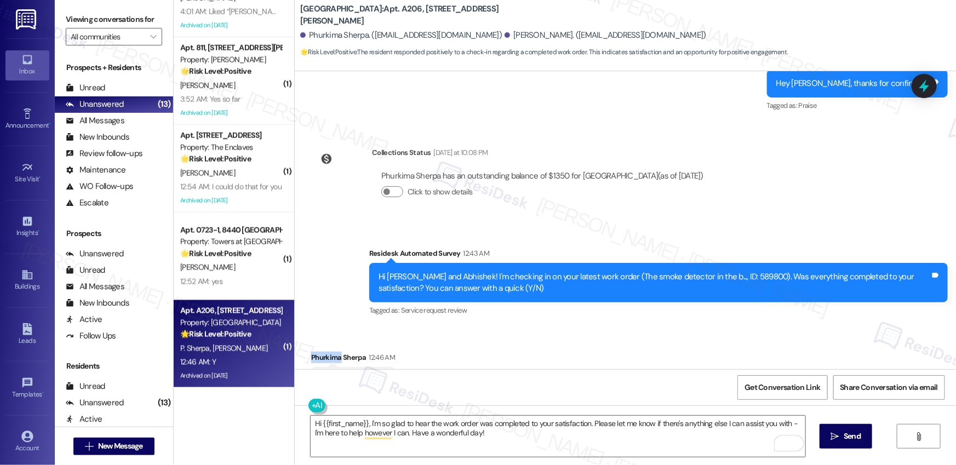
click at [311, 352] on div "Phurkima Sherpa 12:46 AM" at bounding box center [353, 359] width 84 height 15
copy div "Phurkima"
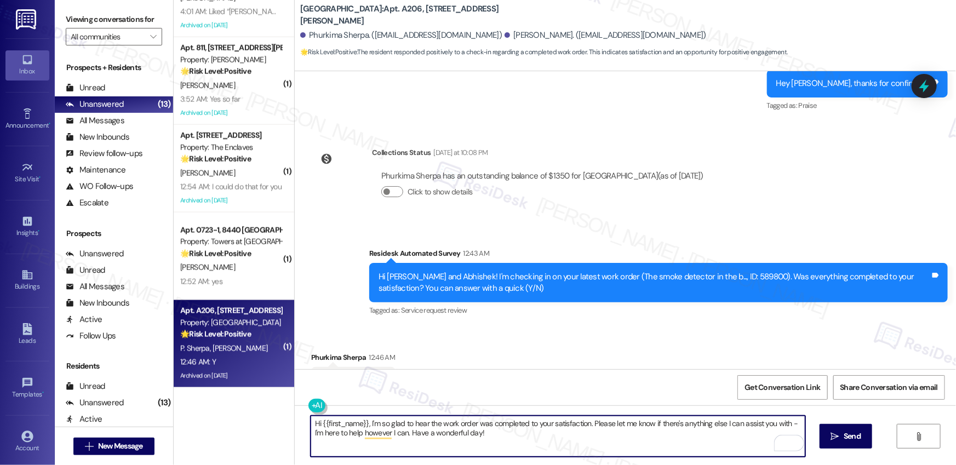
drag, startPoint x: 315, startPoint y: 424, endPoint x: 352, endPoint y: 423, distance: 36.2
click at [363, 422] on textarea "Hi {{first_name}}, I'm so glad to hear the work order was completed to your sat…" at bounding box center [558, 436] width 495 height 41
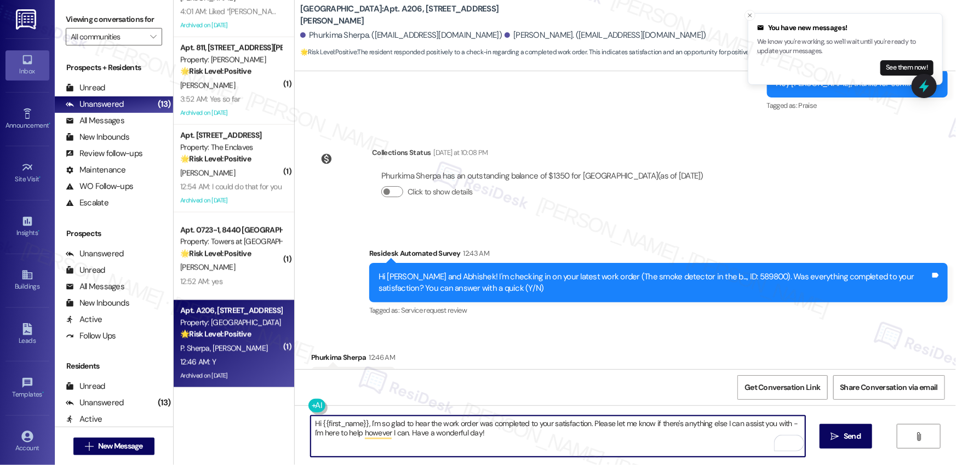
paste textarea "Phurkima"
click at [460, 436] on textarea "Hi [PERSON_NAME], I'm so glad to hear the work order was completed to your sati…" at bounding box center [558, 436] width 495 height 41
type textarea "Hi [PERSON_NAME], I'm so glad to hear the work order was completed to your sati…"
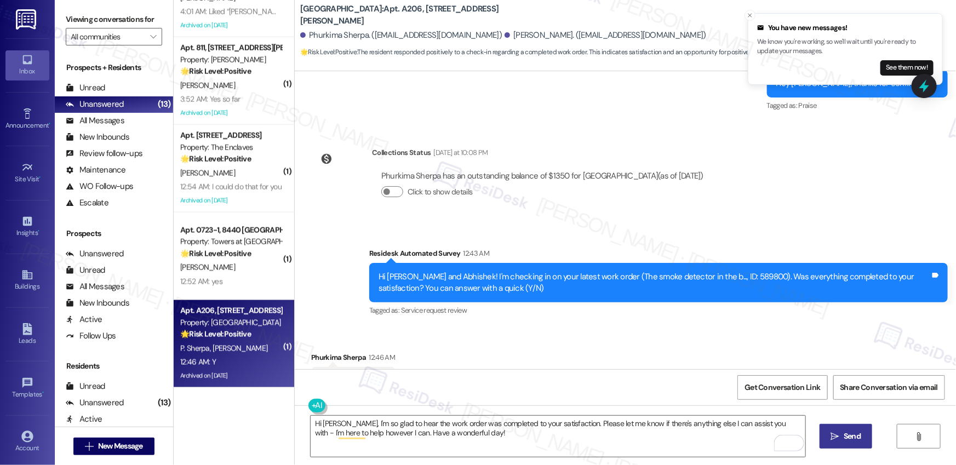
click at [851, 436] on span "Send" at bounding box center [851, 437] width 17 height 12
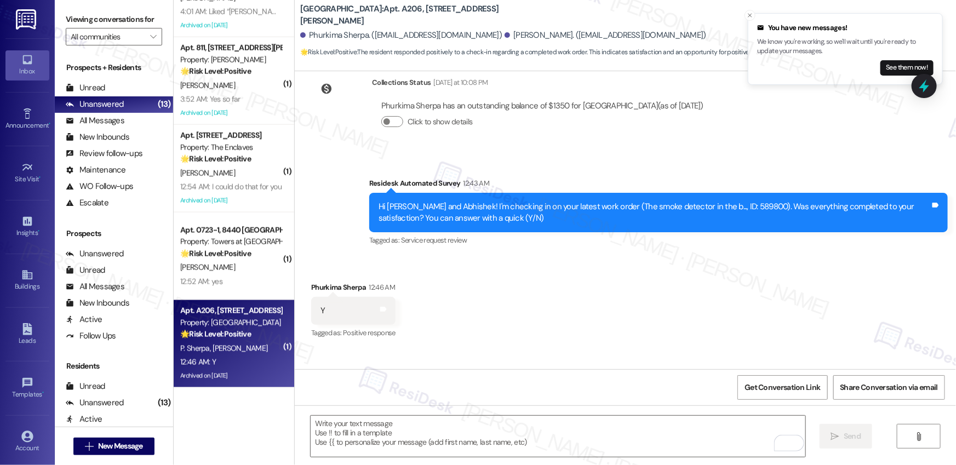
scroll to position [14646, 0]
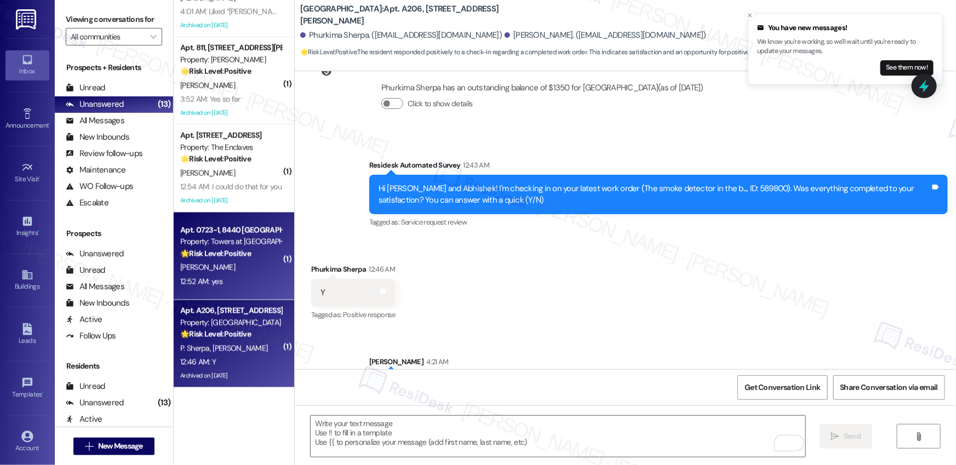
click at [221, 277] on div "12:52 AM: yes 12:52 AM: yes" at bounding box center [231, 282] width 104 height 14
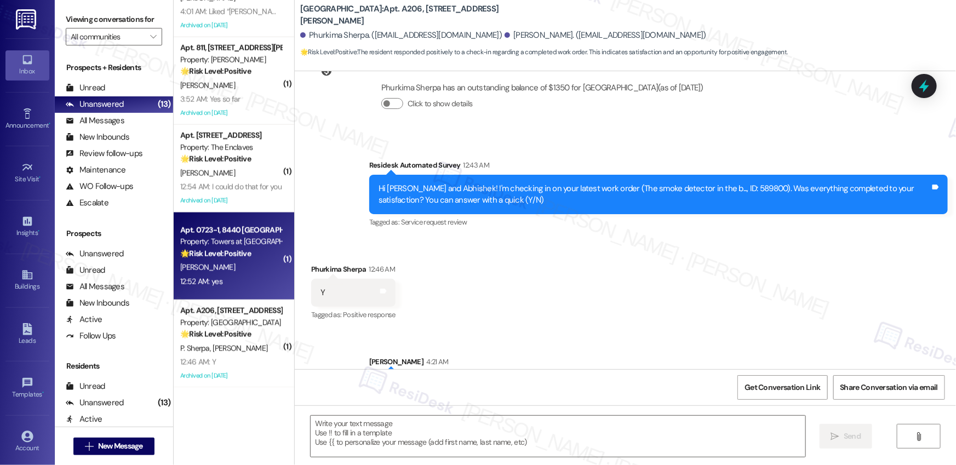
type textarea "Fetching suggested responses. Please feel free to read through the conversation…"
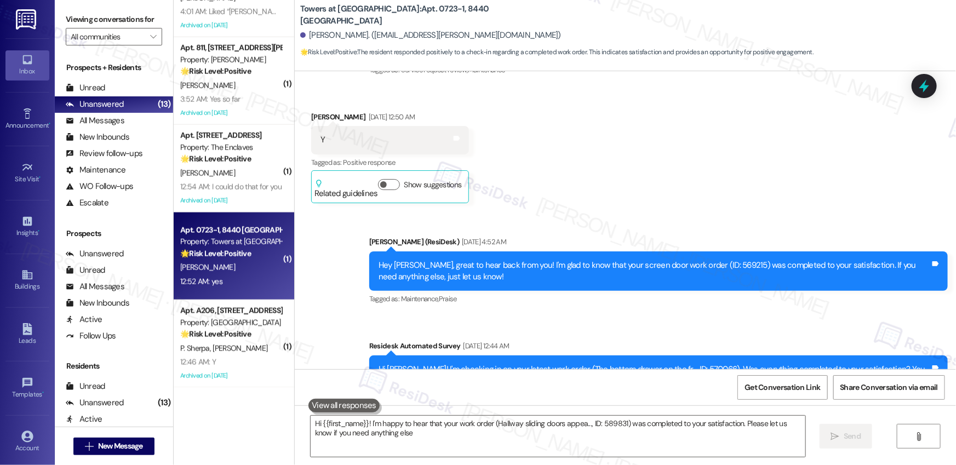
type textarea "Hi {{first_name}}! I'm happy to hear that your work order (Hallway sliding door…"
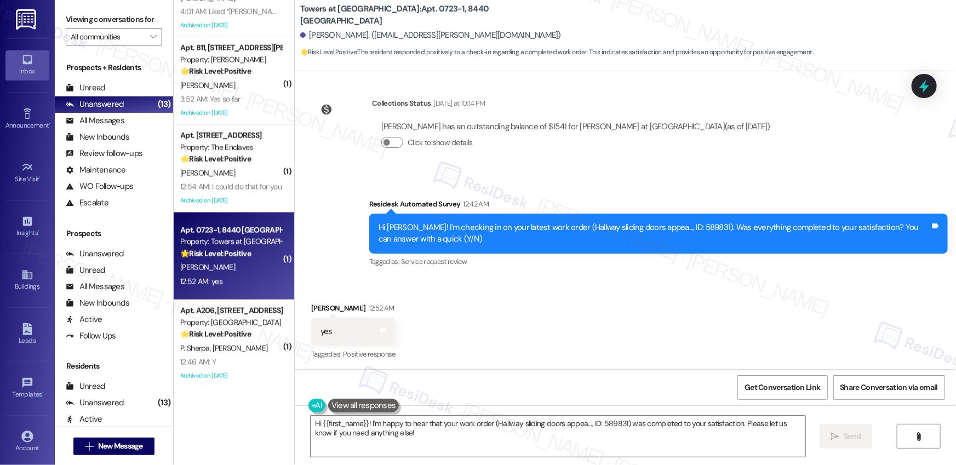
scroll to position [1731, 0]
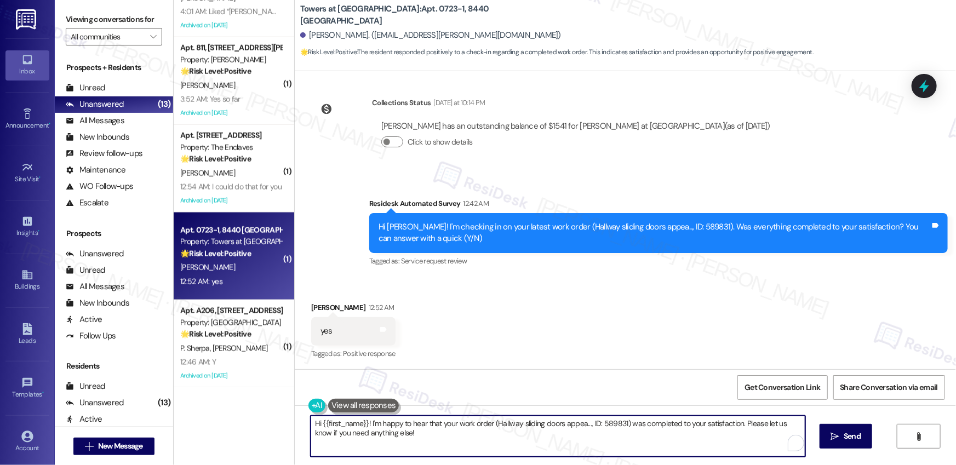
click at [414, 438] on textarea "Hi {{first_name}}! I'm happy to hear that your work order (Hallway sliding door…" at bounding box center [558, 436] width 495 height 41
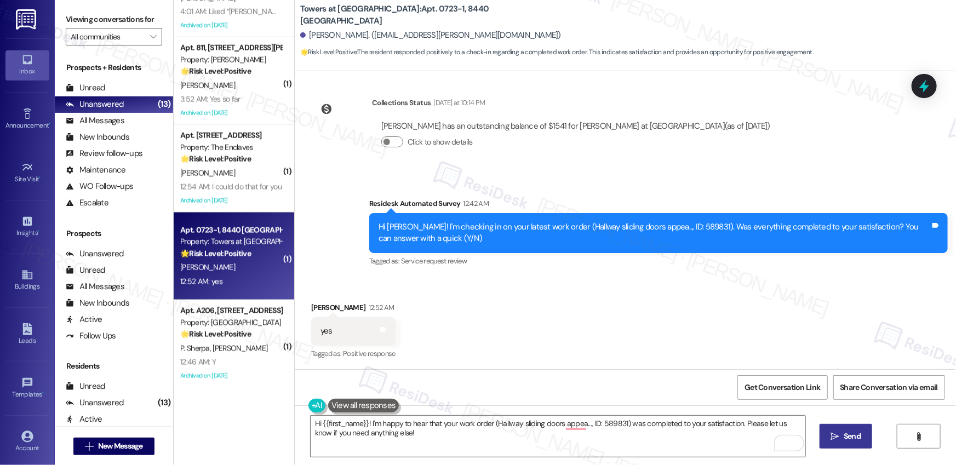
click at [851, 440] on span "Send" at bounding box center [851, 437] width 17 height 12
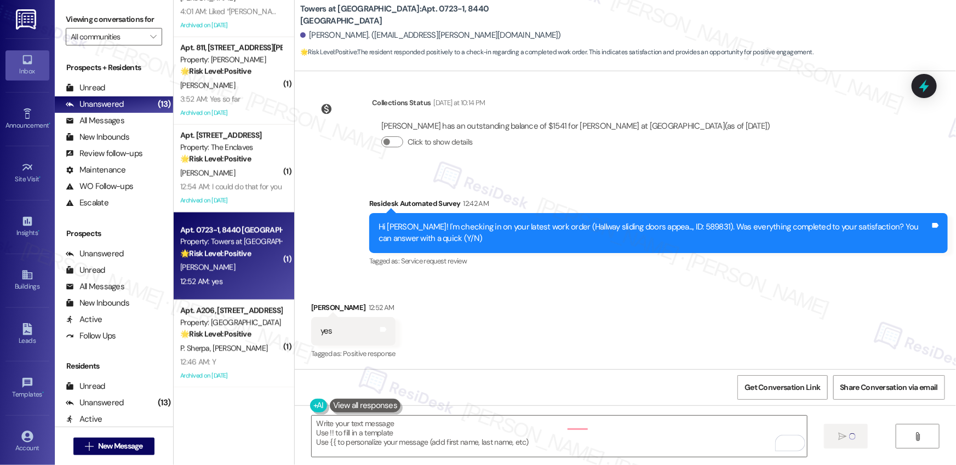
scroll to position [1731, 0]
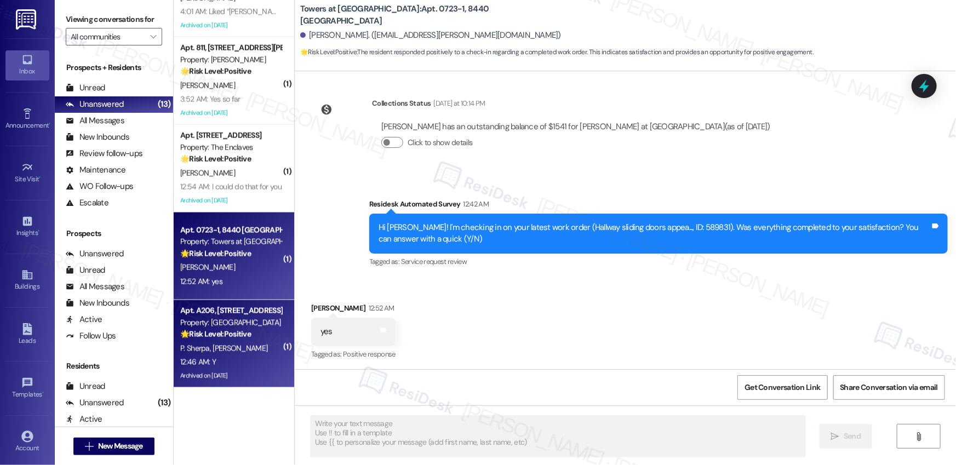
click at [255, 366] on div "12:46 AM: Y 12:46 AM: Y" at bounding box center [231, 362] width 104 height 14
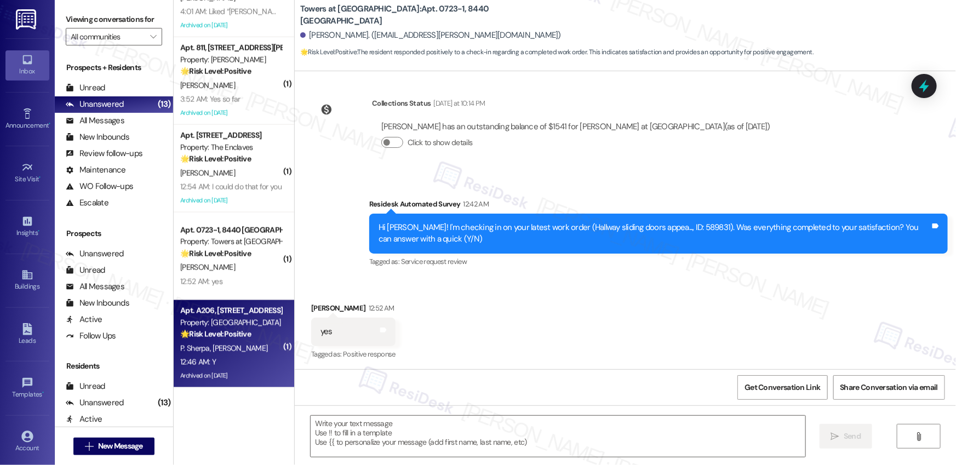
type textarea "Fetching suggested responses. Please feel free to read through the conversation…"
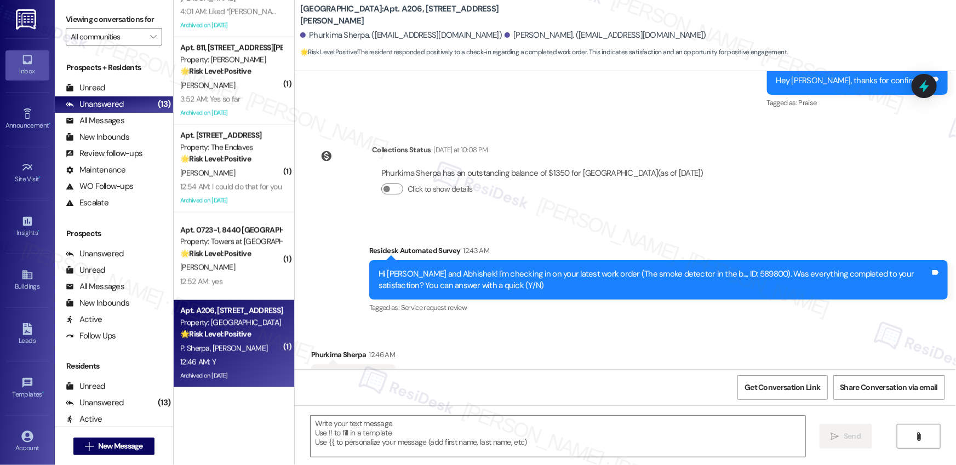
type textarea "Fetching suggested responses. Please feel free to read through the conversation…"
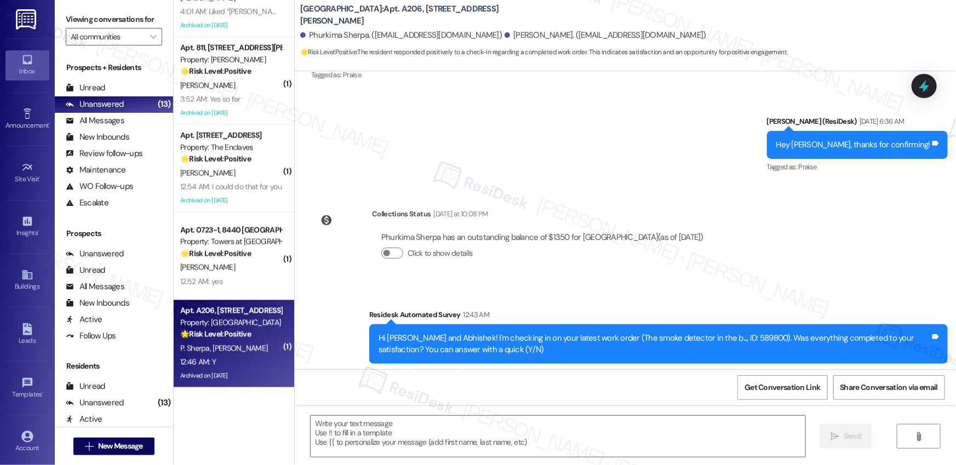
scroll to position [14662, 0]
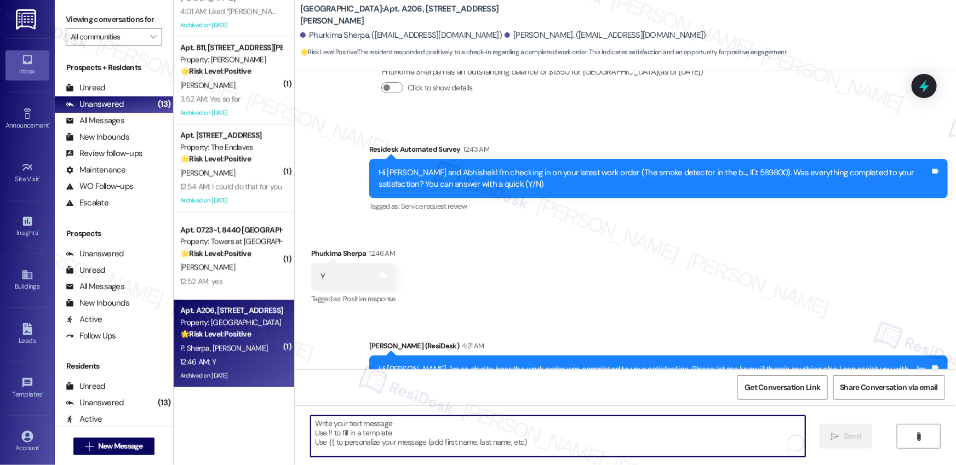
click at [450, 450] on textarea "To enrich screen reader interactions, please activate Accessibility in Grammarl…" at bounding box center [558, 436] width 495 height 41
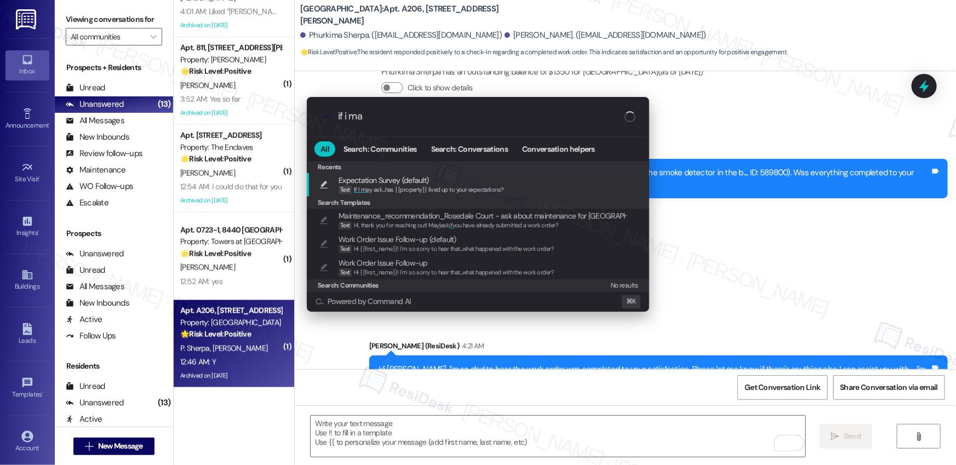
type input "if i ma"
click at [500, 186] on span "If I ma y ask...has {{property}} lived up to your expectations?" at bounding box center [429, 190] width 150 height 8
type textarea "If I may ask...has {{property}} lived up to your expectations?"
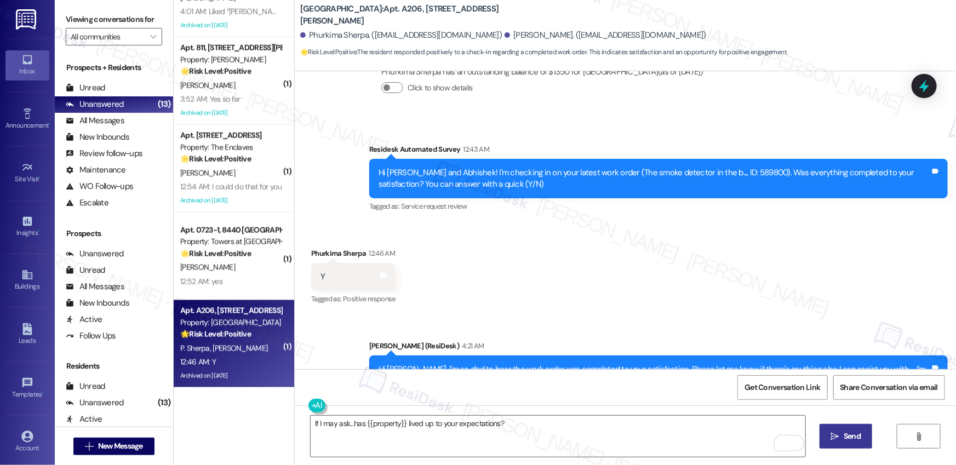
click at [847, 437] on span "Send" at bounding box center [851, 437] width 17 height 12
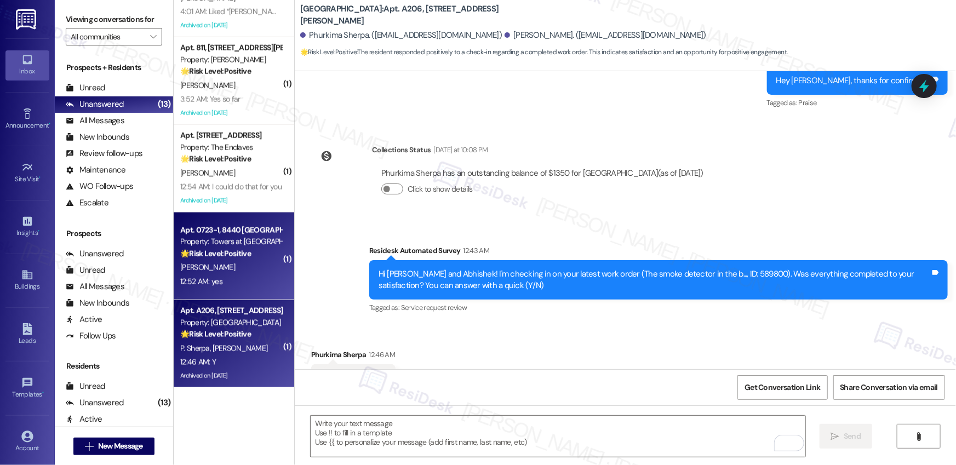
scroll to position [14557, 0]
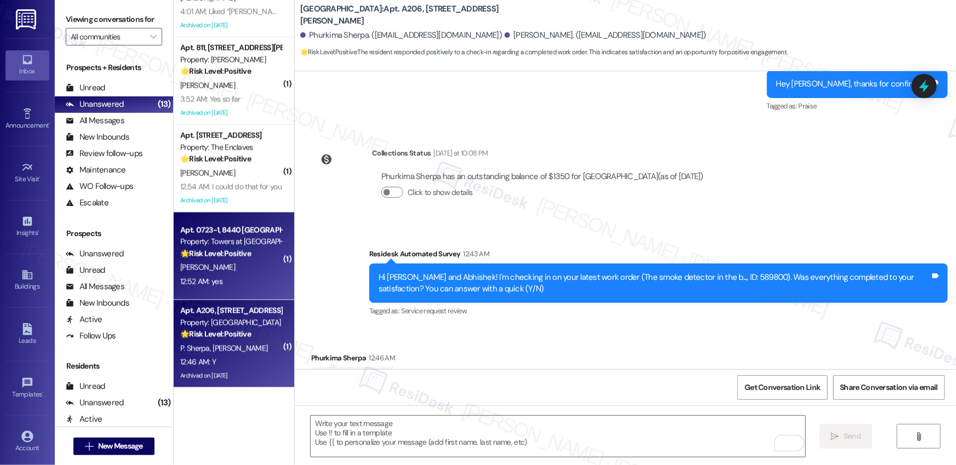
click at [232, 282] on div "12:52 AM: yes 12:52 AM: yes" at bounding box center [231, 282] width 104 height 14
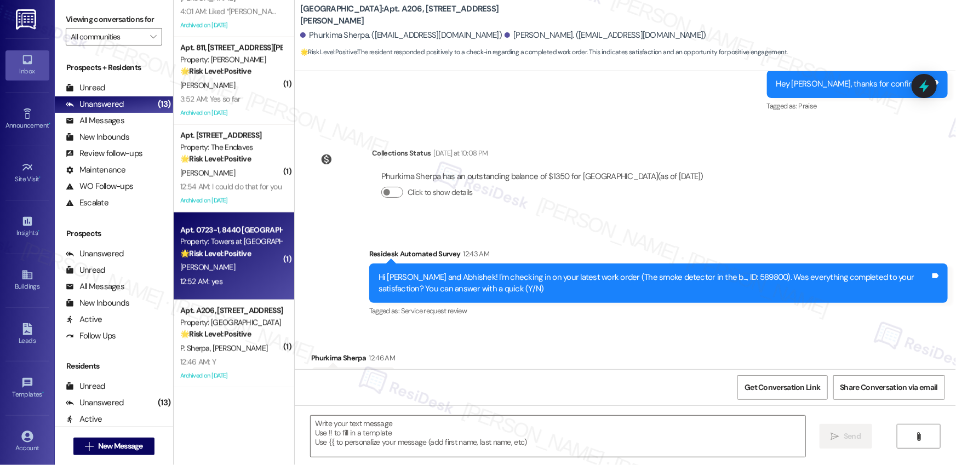
type textarea "Fetching suggested responses. Please feel free to read through the conversation…"
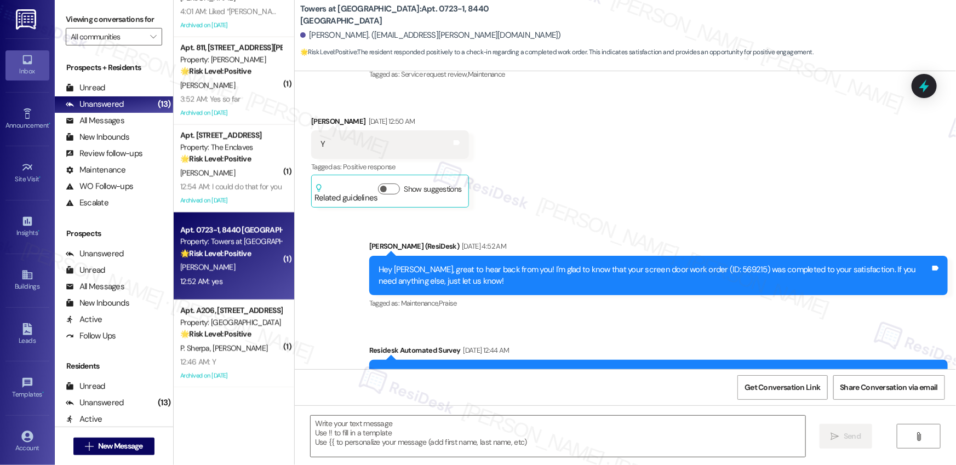
type textarea "Fetching suggested responses. Please feel free to read through the conversation…"
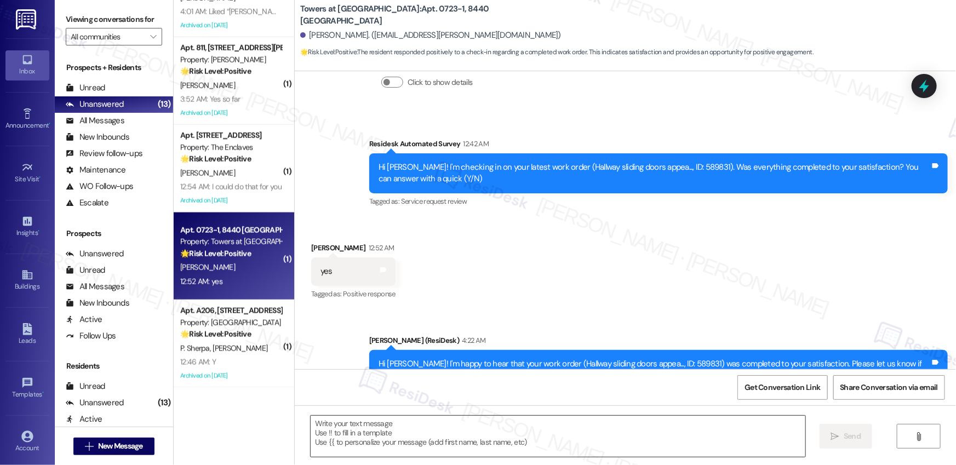
scroll to position [1835, 0]
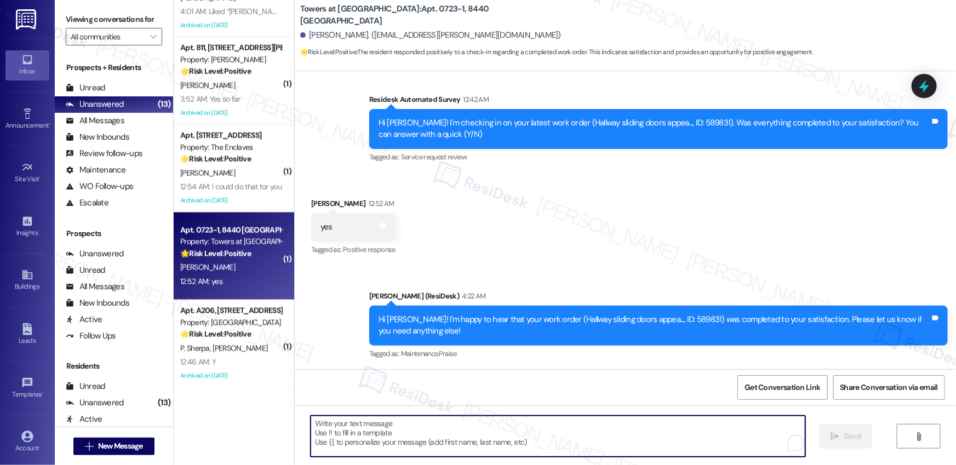
click at [535, 436] on textarea "To enrich screen reader interactions, please activate Accessibility in Grammarl…" at bounding box center [558, 436] width 495 height 41
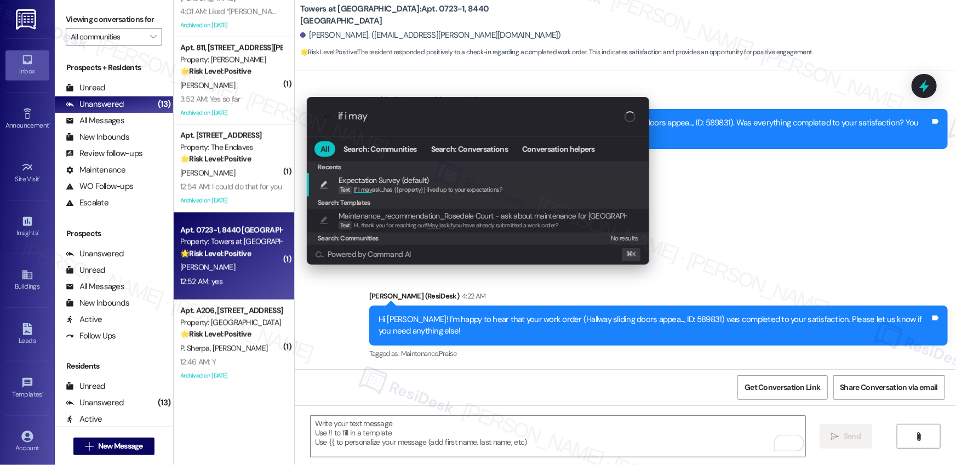
type input "if i may"
click at [424, 186] on span "If I may ask...has {{property}} lived up to your expectations?" at bounding box center [428, 190] width 148 height 8
type textarea "If I may ask...has {{property}} lived up to your expectations?"
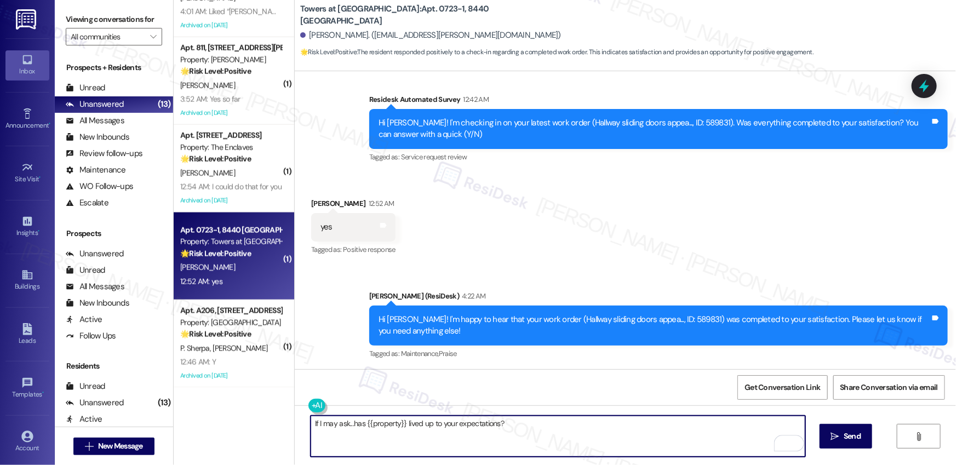
click at [574, 427] on textarea "If I may ask...has {{property}} lived up to your expectations?" at bounding box center [558, 436] width 495 height 41
click at [845, 440] on span "Send" at bounding box center [851, 437] width 17 height 12
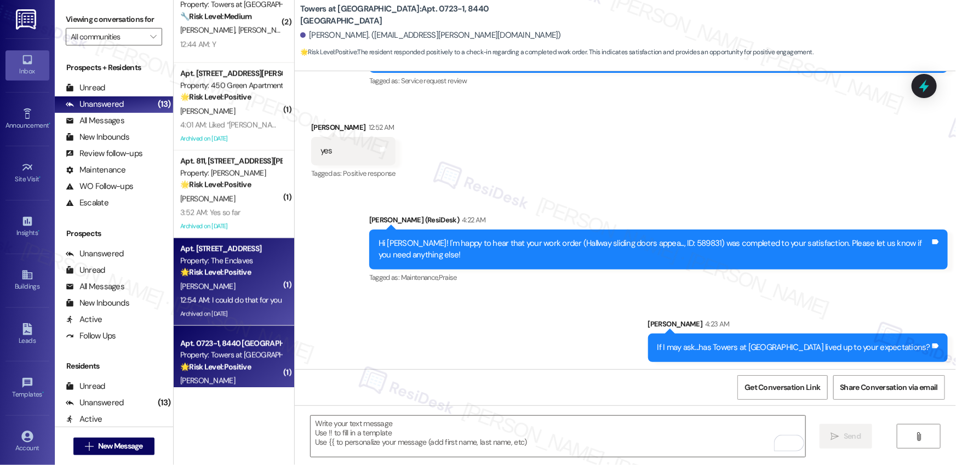
scroll to position [634, 0]
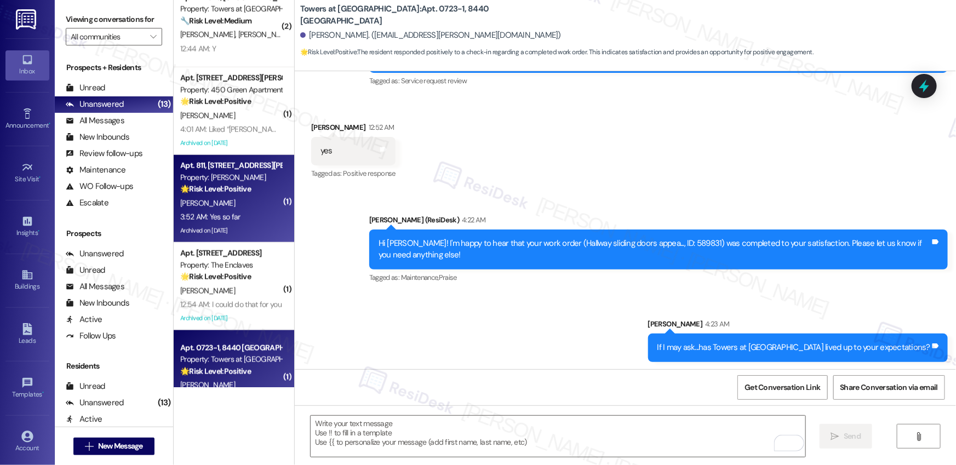
click at [236, 209] on div "[PERSON_NAME]" at bounding box center [231, 204] width 104 height 14
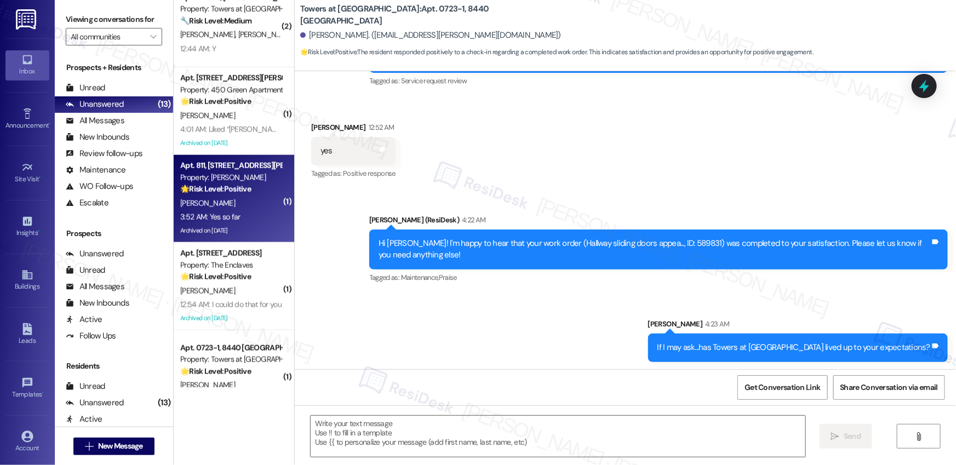
type textarea "Fetching suggested responses. Please feel free to read through the conversation…"
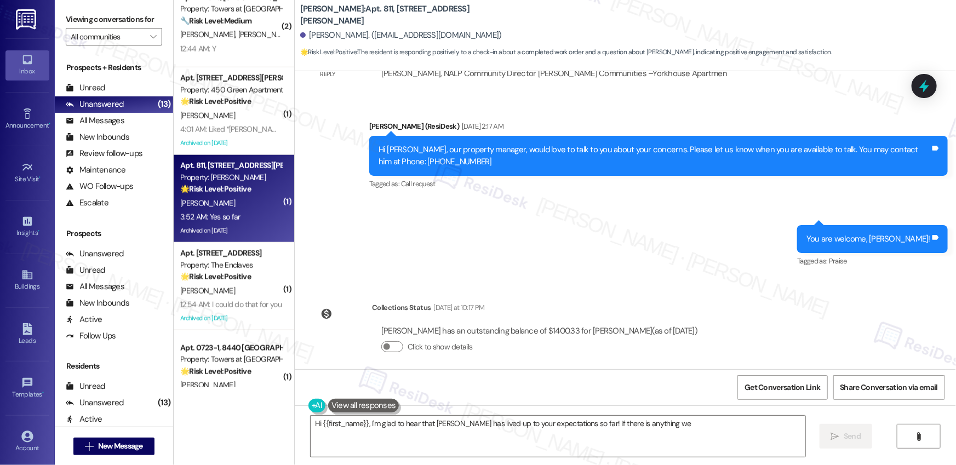
scroll to position [24910, 0]
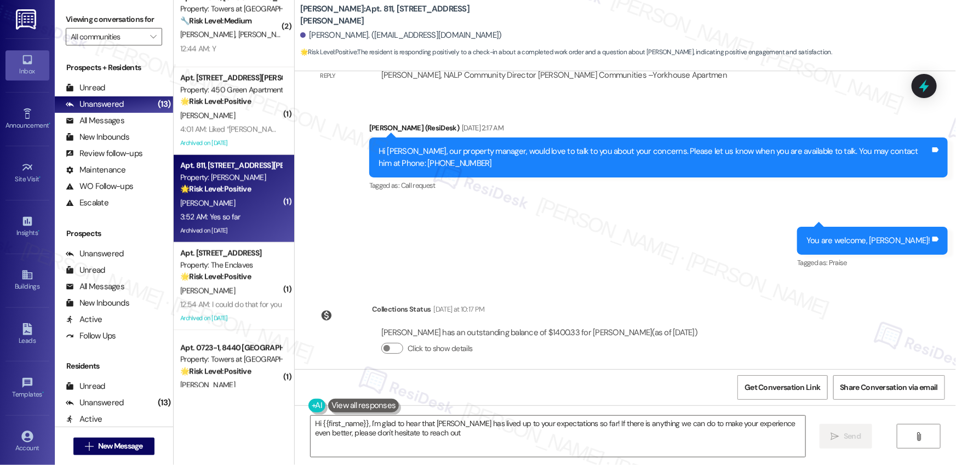
type textarea "Hi {{first_name}}, I'm glad to hear that [PERSON_NAME] has lived up to your exp…"
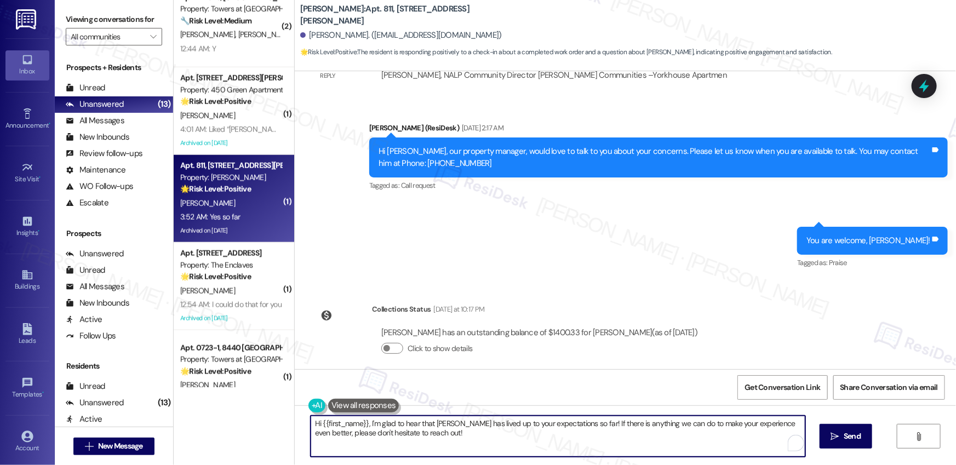
click at [474, 437] on textarea "Hi {{first_name}}, I'm glad to hear that [PERSON_NAME] has lived up to your exp…" at bounding box center [558, 436] width 495 height 41
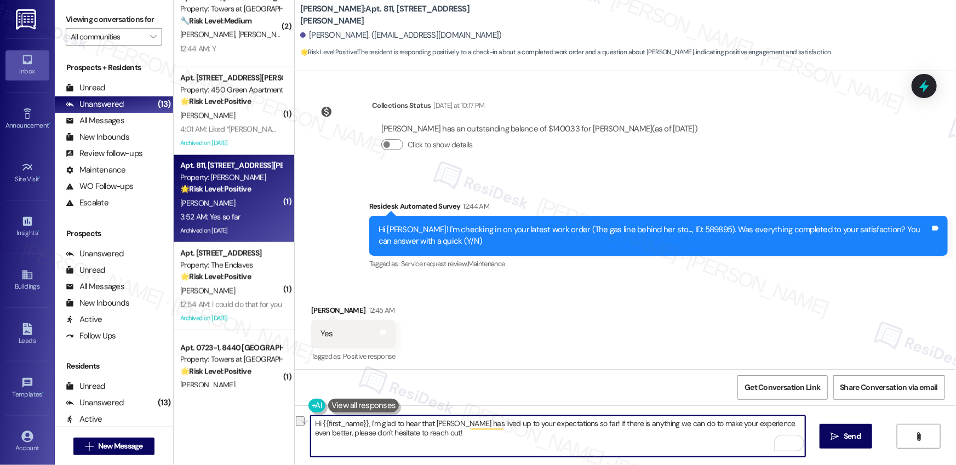
drag, startPoint x: 366, startPoint y: 423, endPoint x: 300, endPoint y: 424, distance: 65.7
click at [300, 424] on div "Hi {{first_name}}, I'm glad to hear that [PERSON_NAME] has lived up to your exp…" at bounding box center [625, 446] width 661 height 82
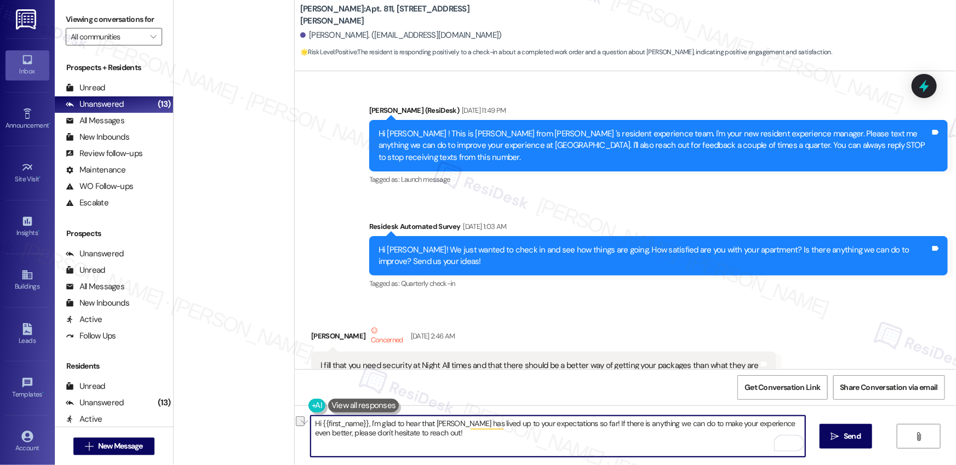
scroll to position [25114, 0]
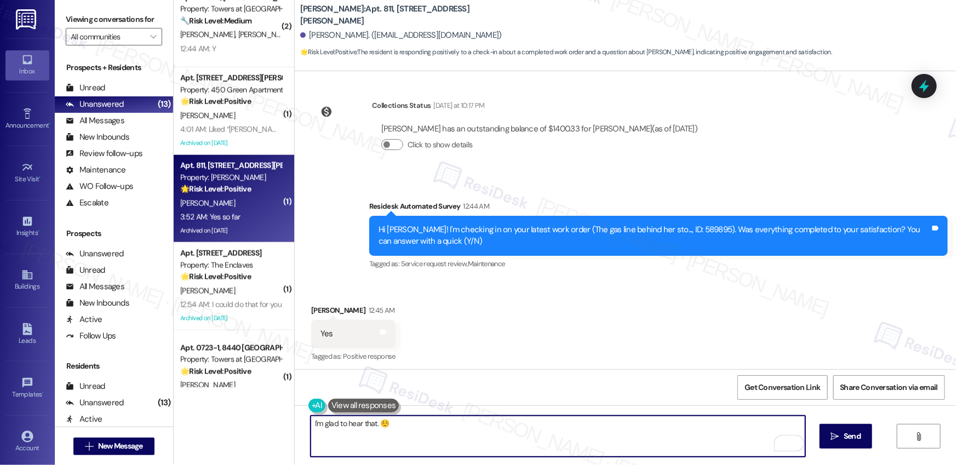
paste textarea "If you have a moment, would you mind leaving us a Google review? It really help…"
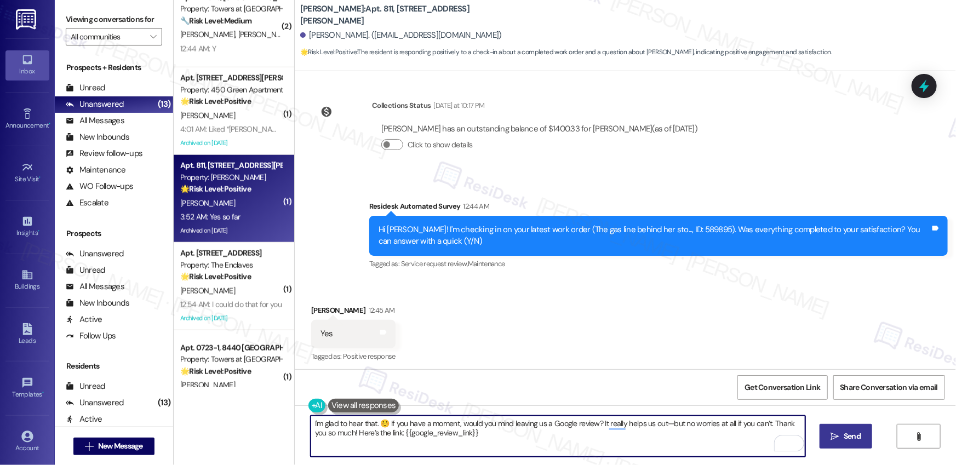
type textarea "I'm glad to hear that. ☺️ If you have a moment, would you mind leaving us a Goo…"
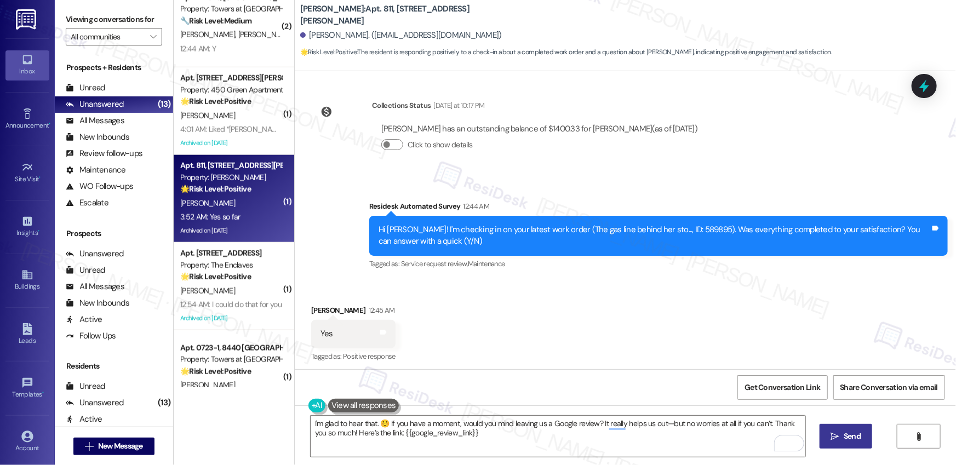
click at [837, 437] on icon "" at bounding box center [835, 436] width 8 height 9
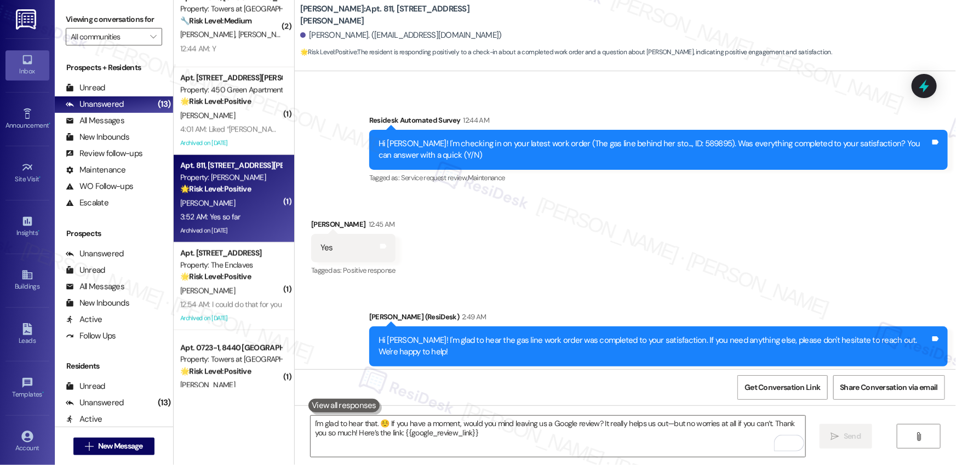
scroll to position [25202, 0]
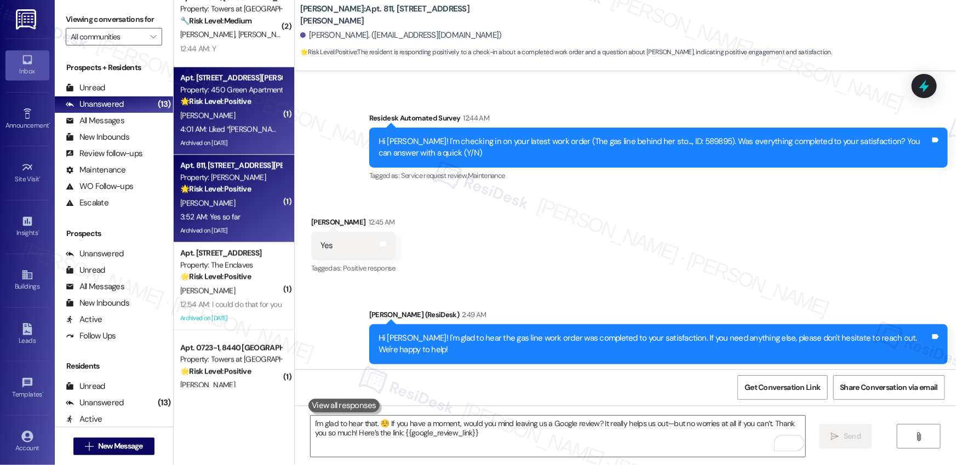
click at [238, 136] on div "Archived on [DATE]" at bounding box center [231, 143] width 104 height 14
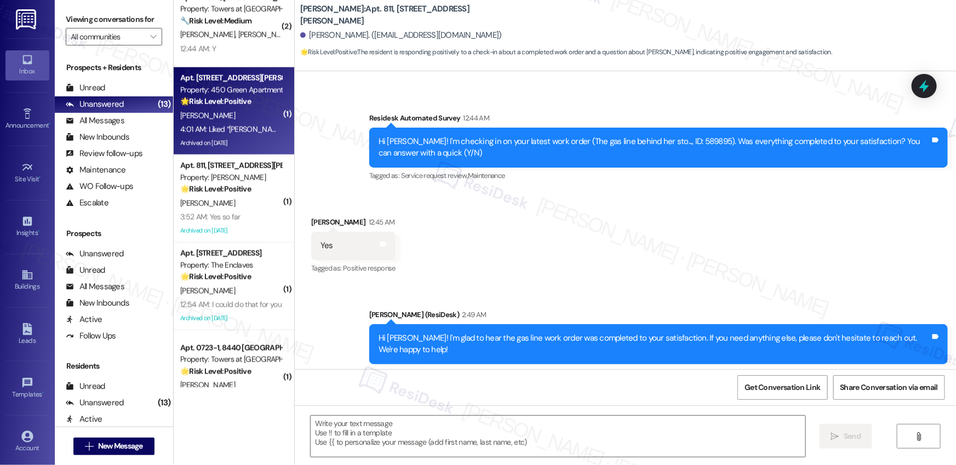
type textarea "Fetching suggested responses. Please feel free to read through the conversation…"
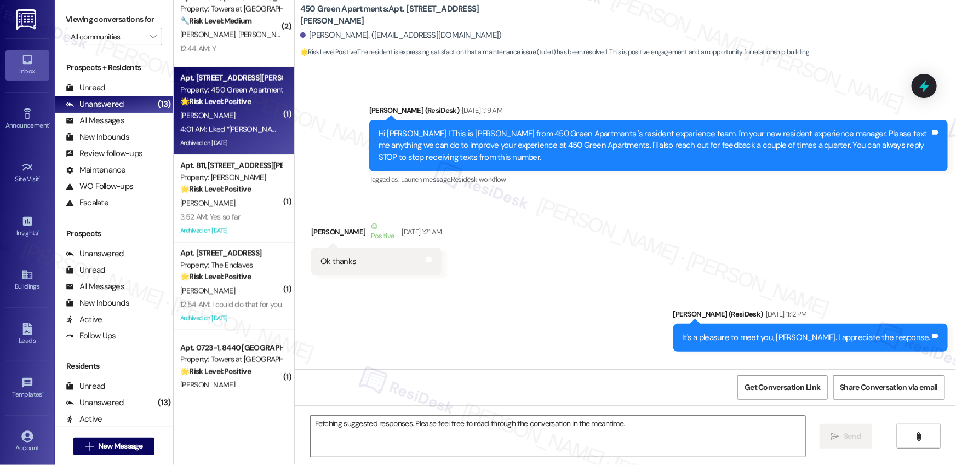
scroll to position [20907, 0]
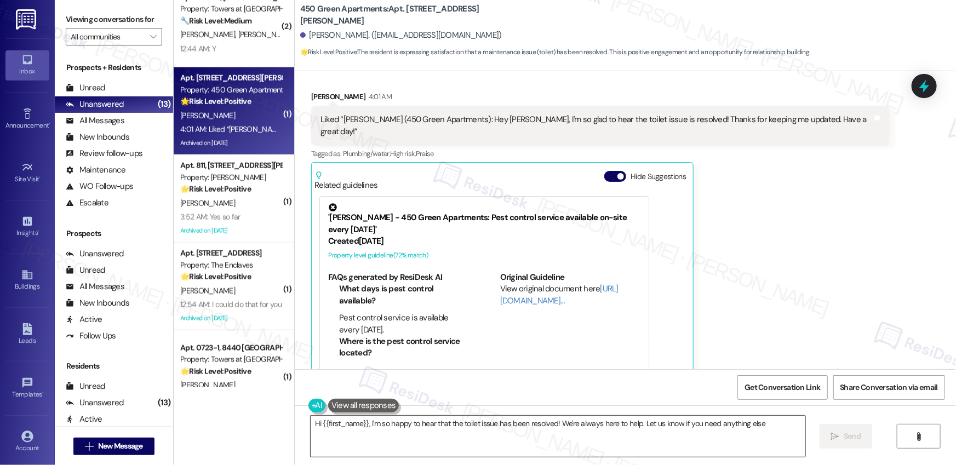
type textarea "Hi {{first_name}}, I'm so happy to hear that the toilet issue has been resolved…"
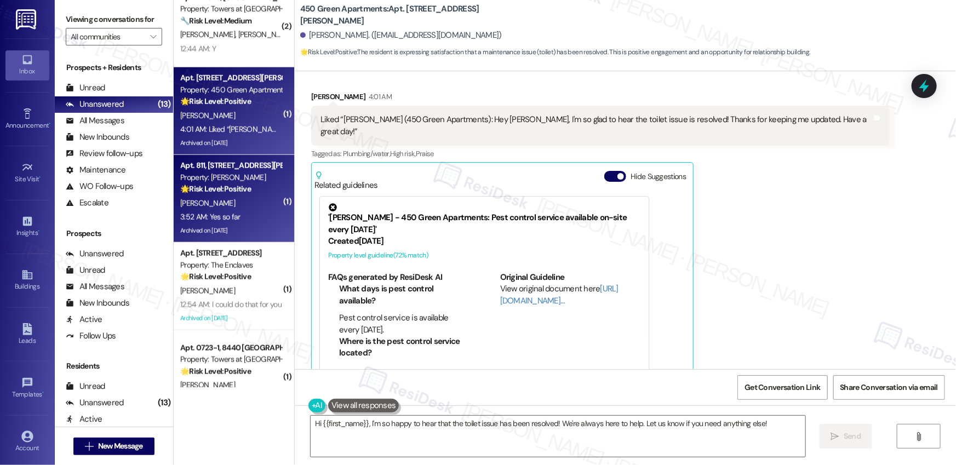
scroll to position [20905, 0]
